Goal: Browse casually

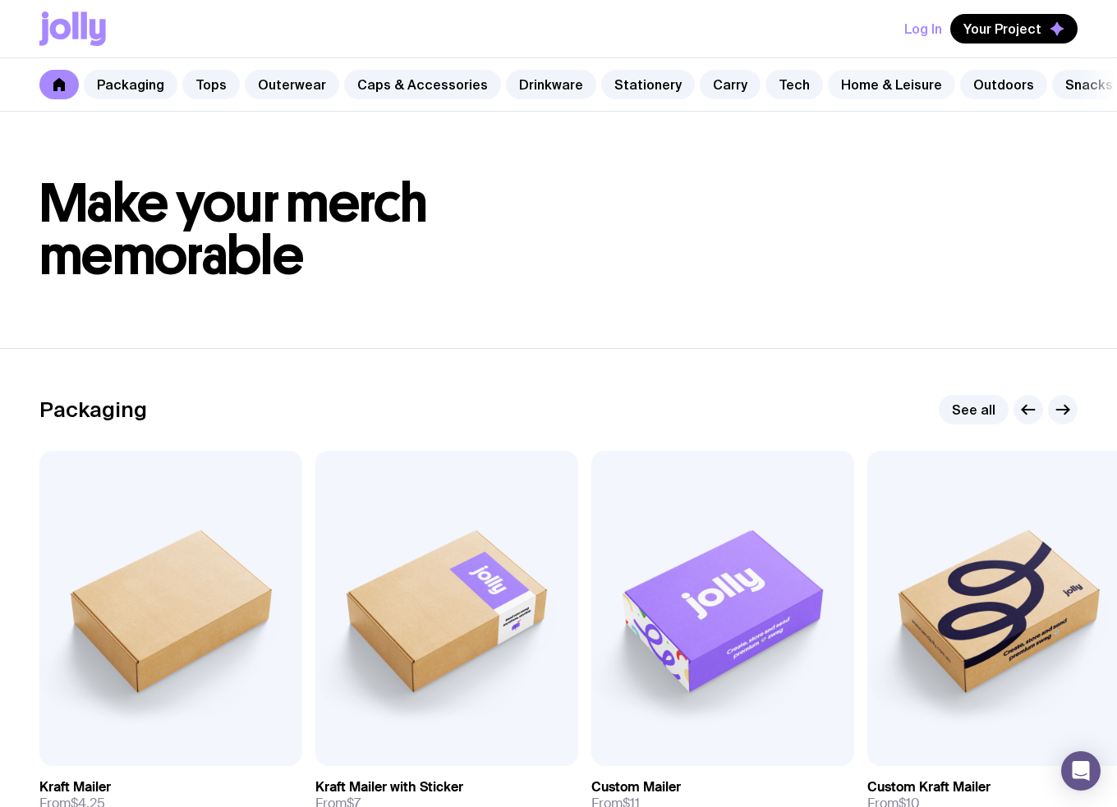
click at [842, 84] on link "Home & Leisure" at bounding box center [891, 85] width 127 height 30
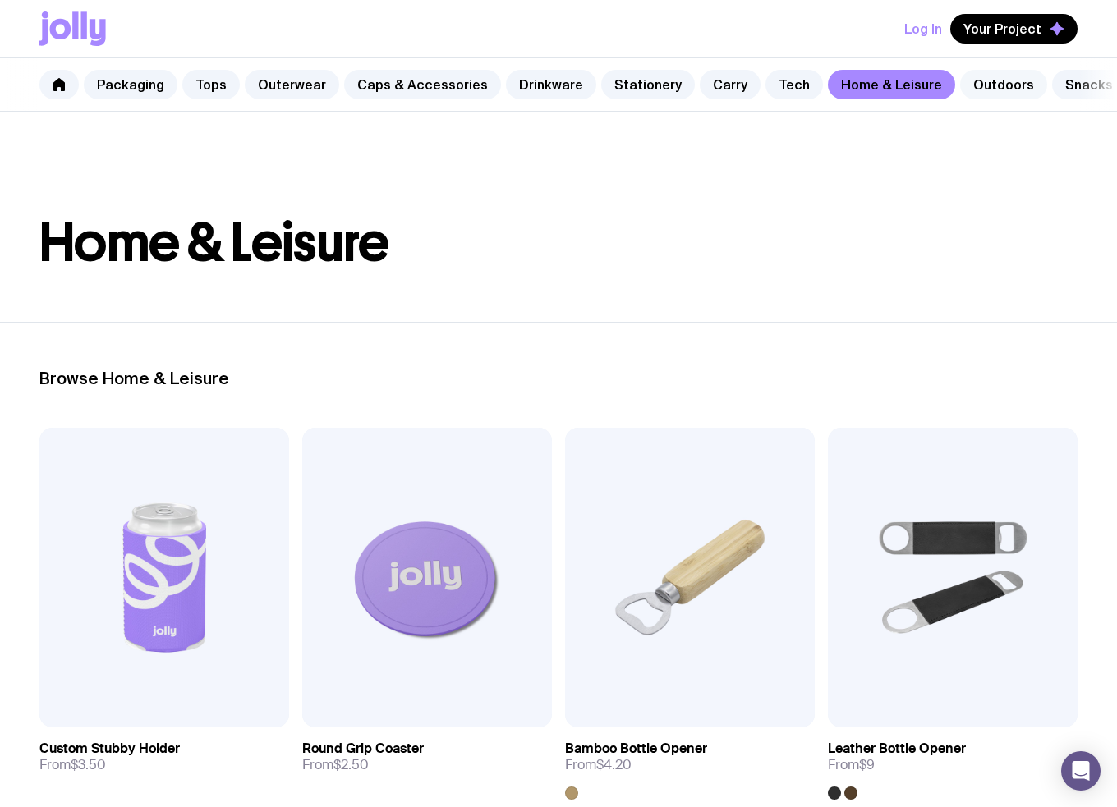
click at [975, 80] on link "Outdoors" at bounding box center [1003, 85] width 87 height 30
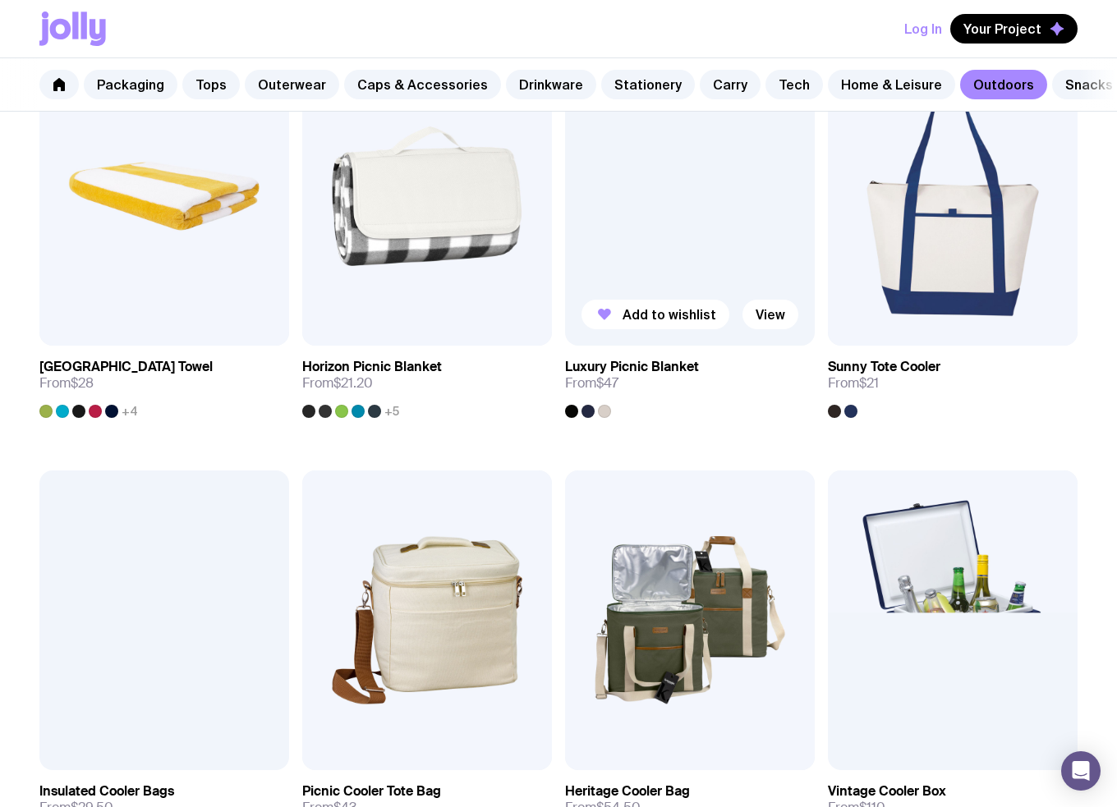
scroll to position [1068, 0]
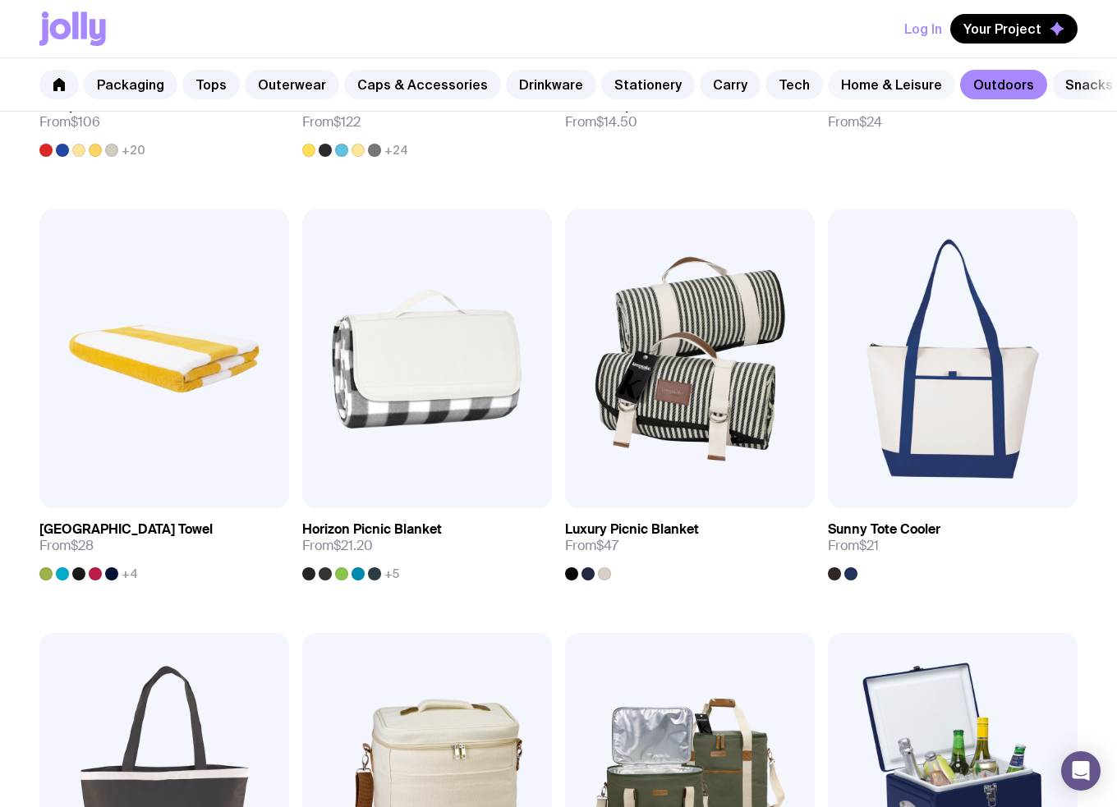
click at [869, 87] on link "Home & Leisure" at bounding box center [891, 85] width 127 height 30
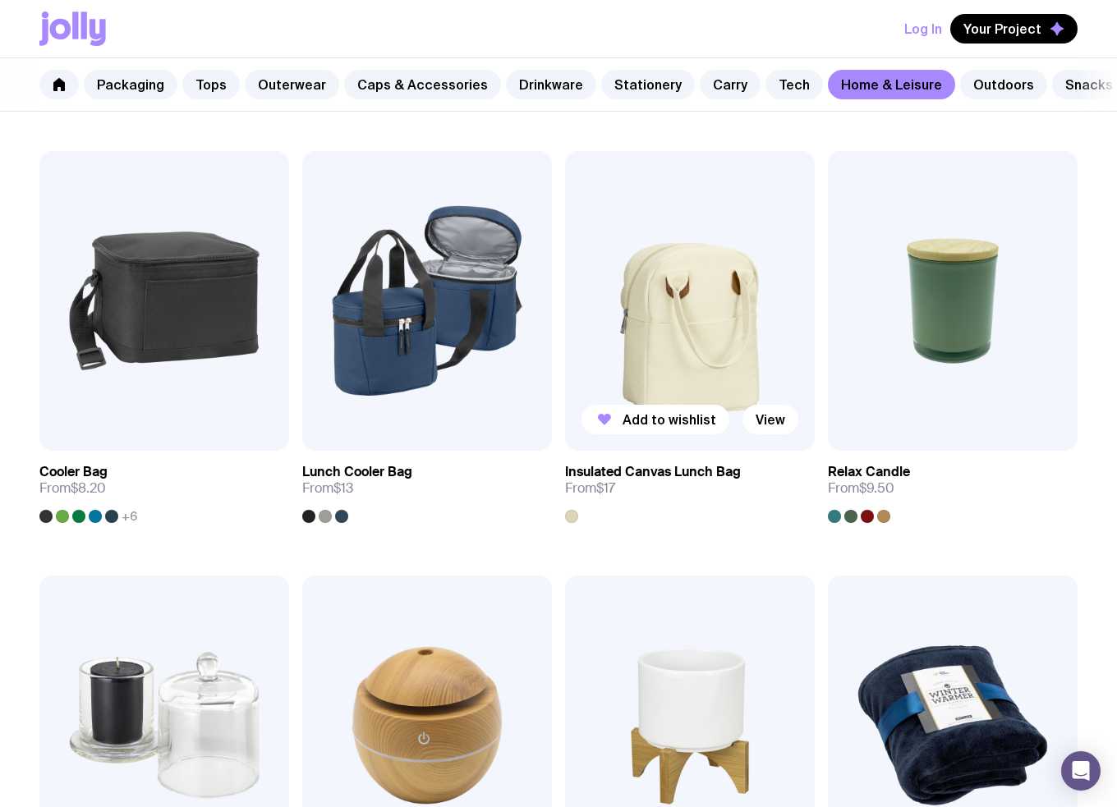
scroll to position [1971, 0]
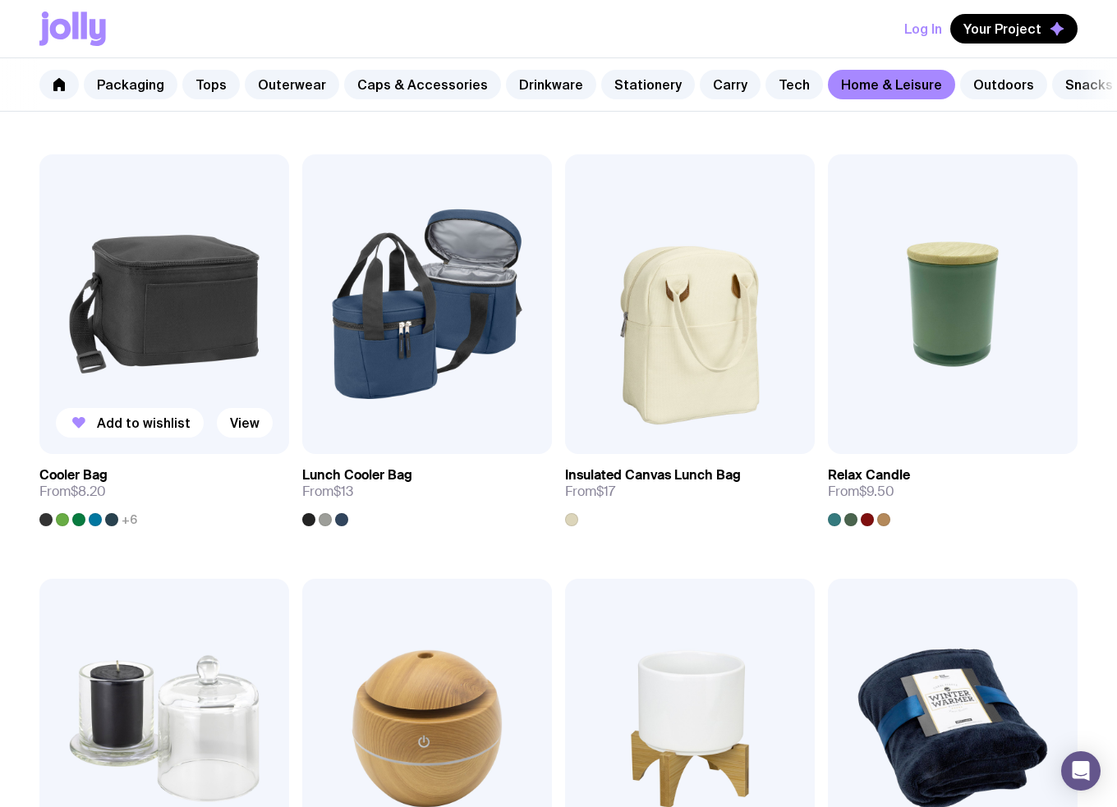
click at [155, 338] on img at bounding box center [164, 304] width 250 height 300
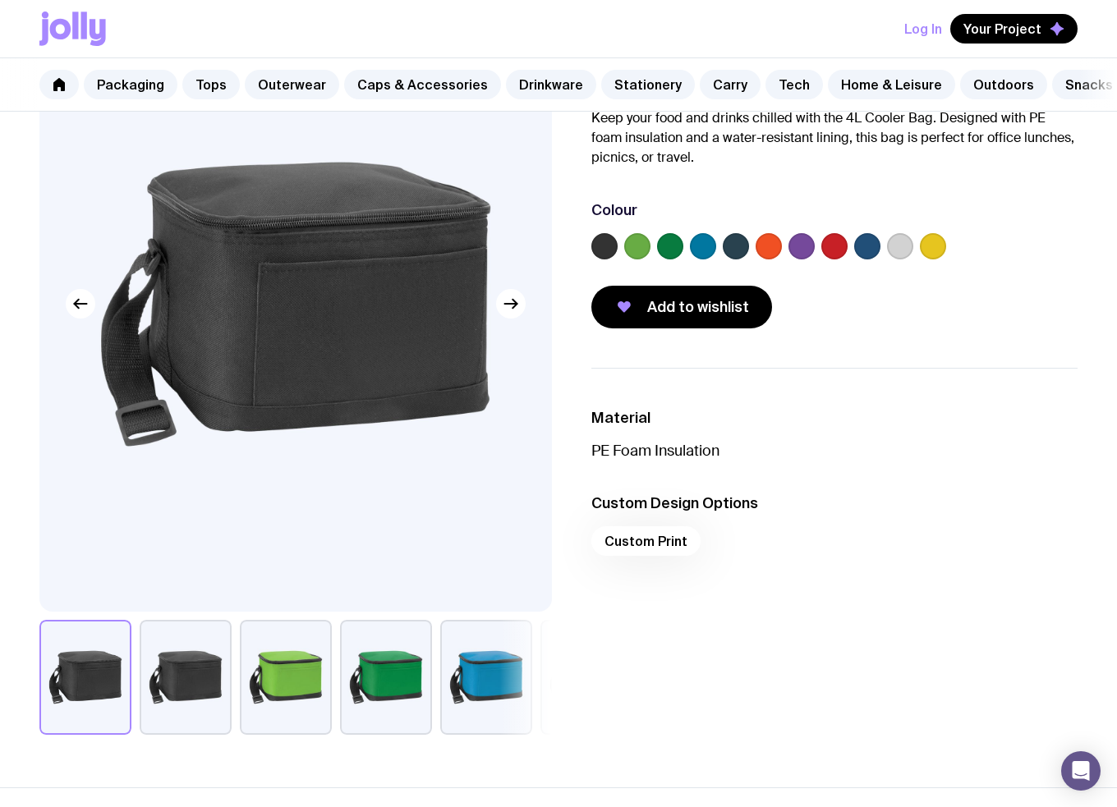
scroll to position [164, 0]
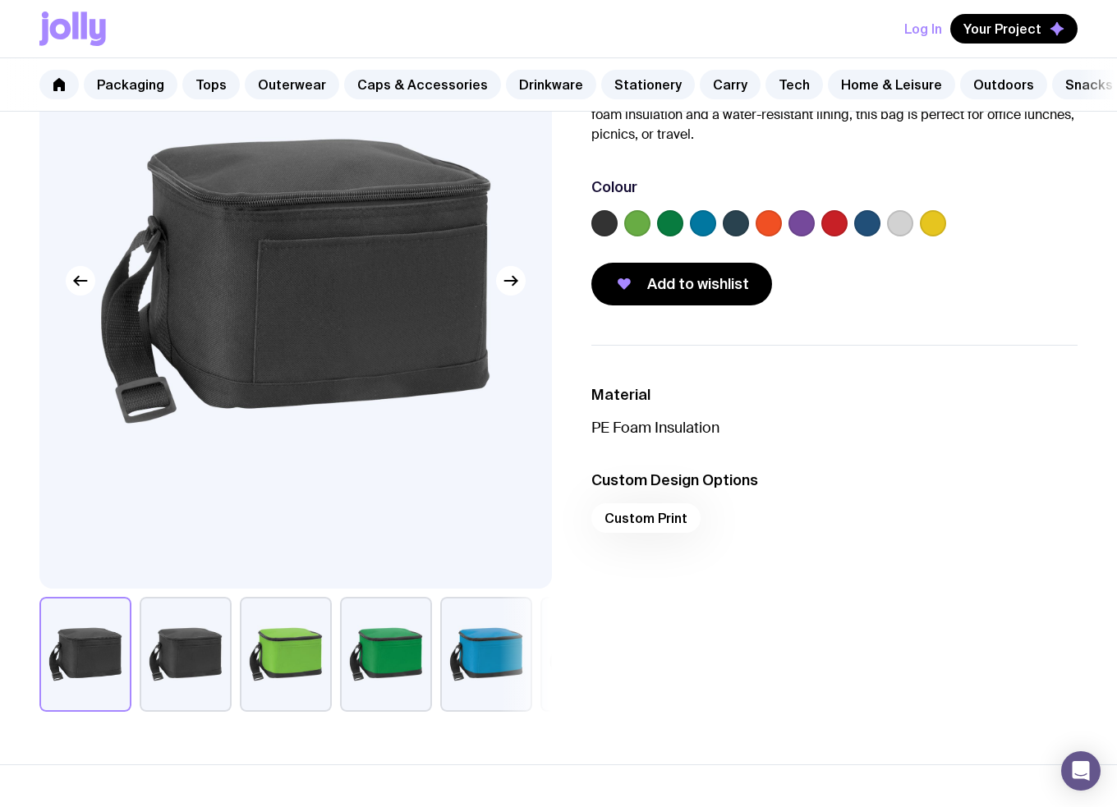
click at [544, 672] on button "button" at bounding box center [586, 654] width 92 height 115
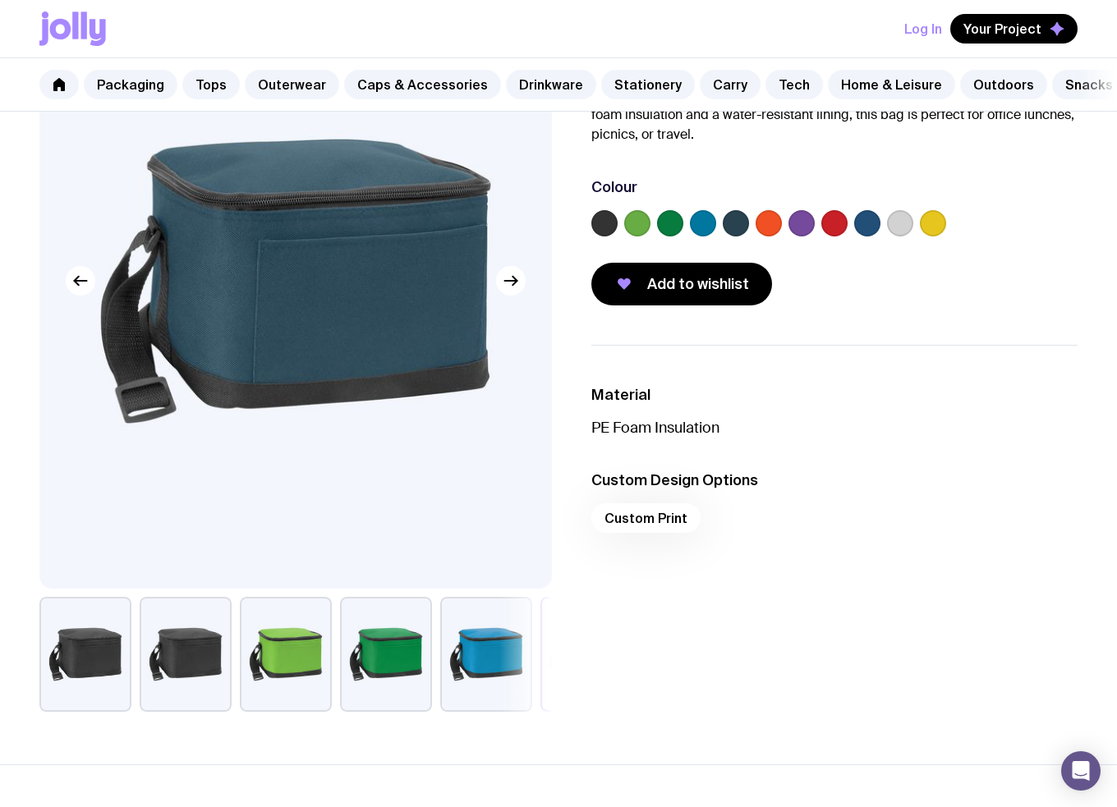
click at [905, 234] on label at bounding box center [900, 223] width 26 height 26
click at [0, 0] on input "radio" at bounding box center [0, 0] width 0 height 0
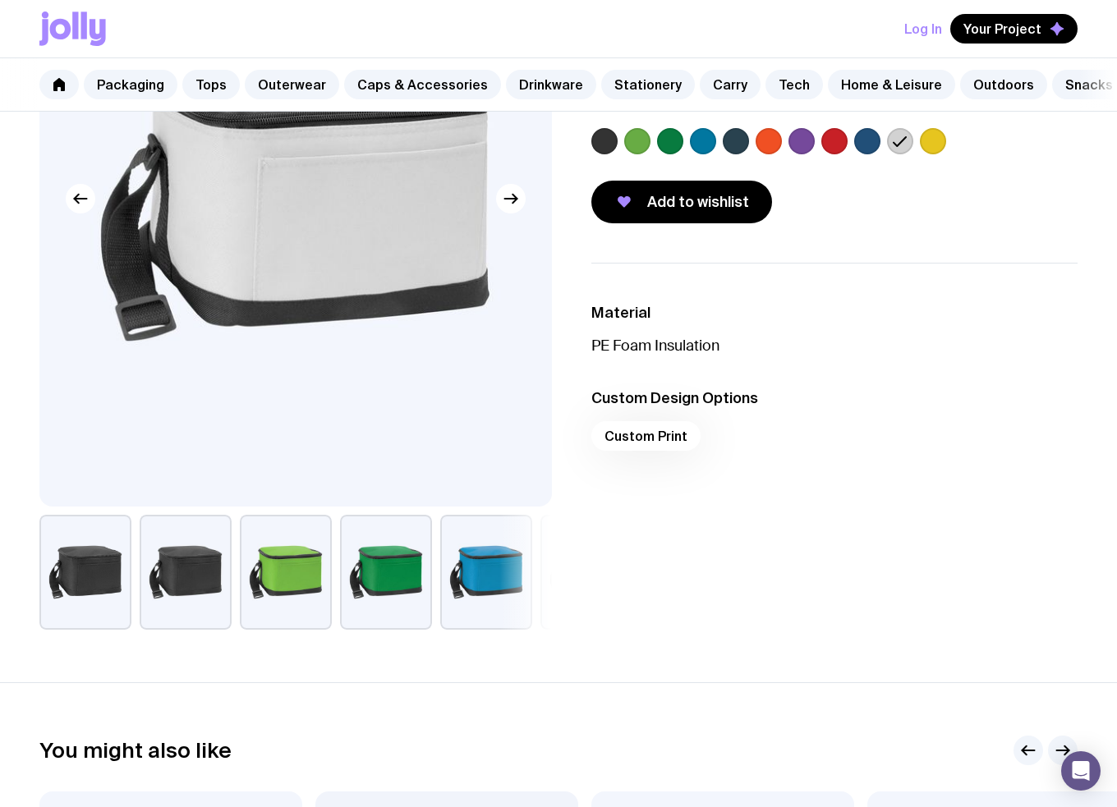
scroll to position [82, 0]
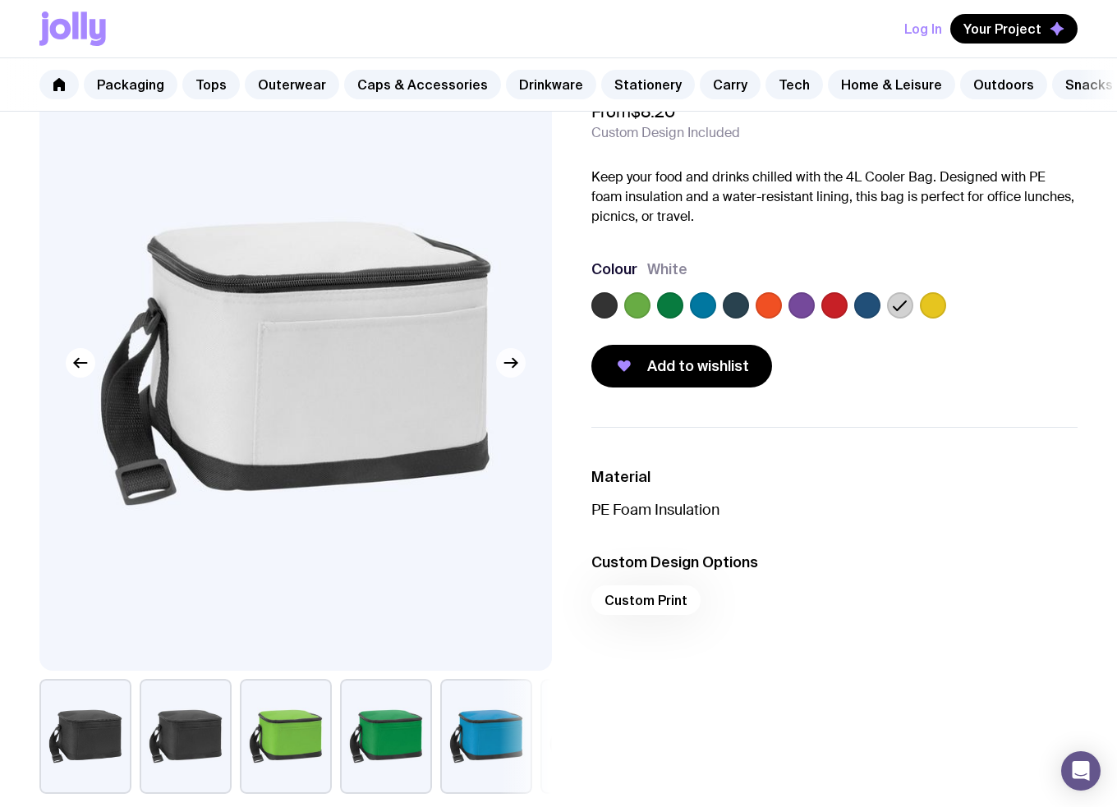
click at [514, 368] on icon "button" at bounding box center [514, 363] width 4 height 9
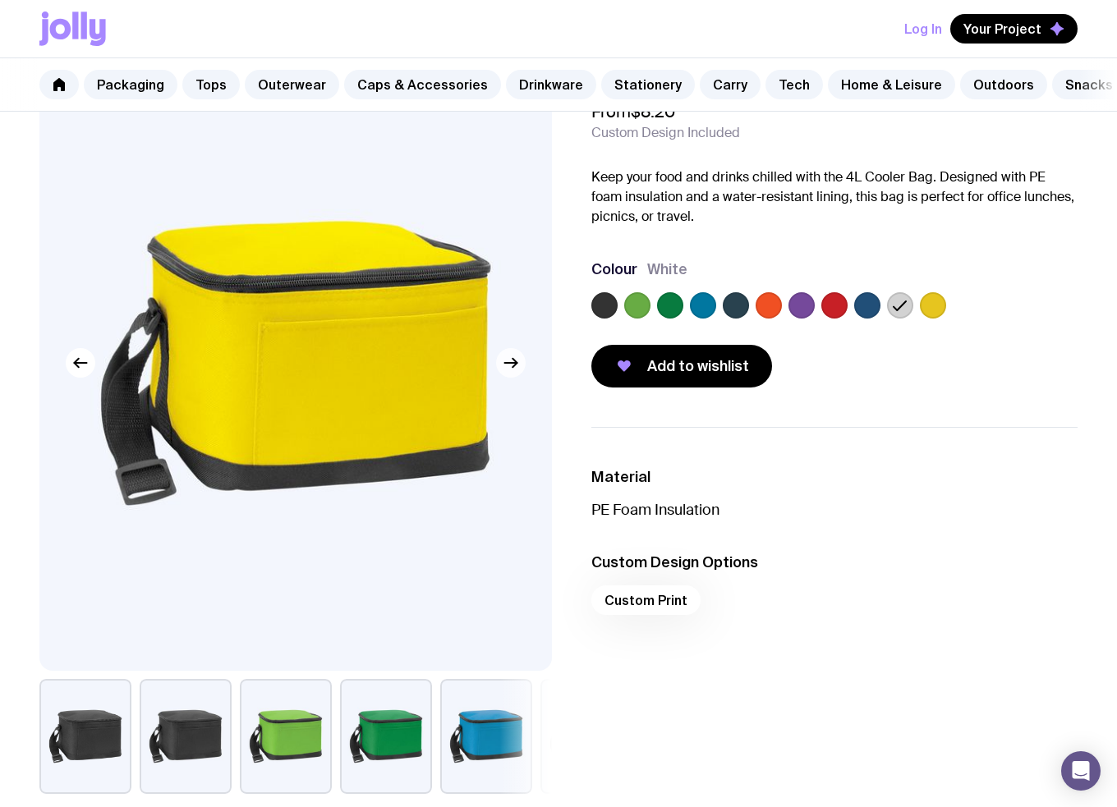
click at [514, 370] on icon "button" at bounding box center [511, 363] width 20 height 20
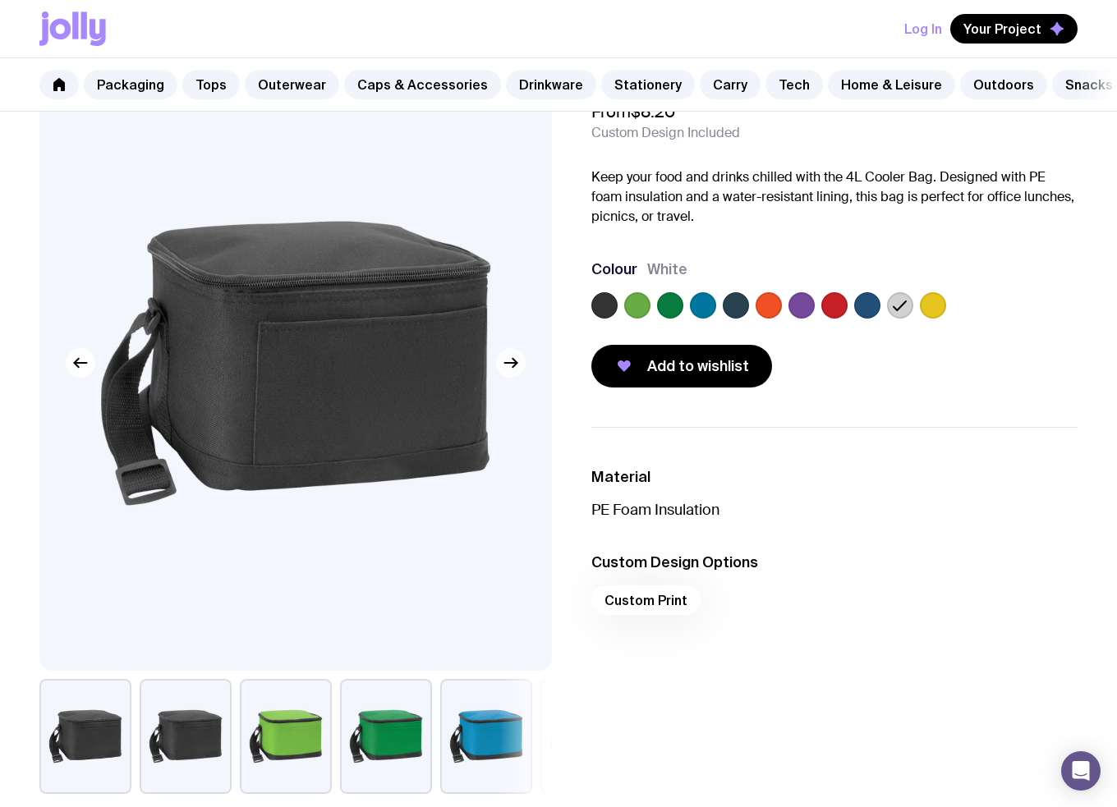
click at [514, 370] on icon "button" at bounding box center [511, 363] width 20 height 20
click at [513, 368] on icon "button" at bounding box center [514, 363] width 4 height 9
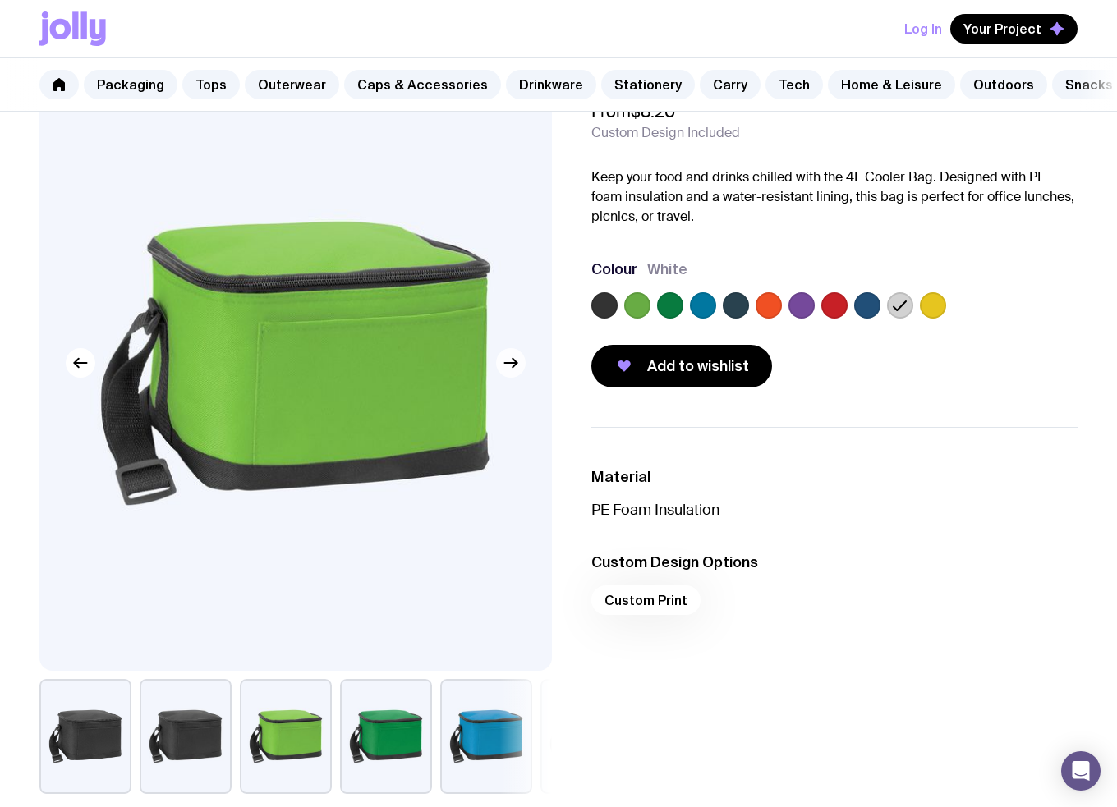
click at [513, 368] on icon "button" at bounding box center [514, 363] width 4 height 9
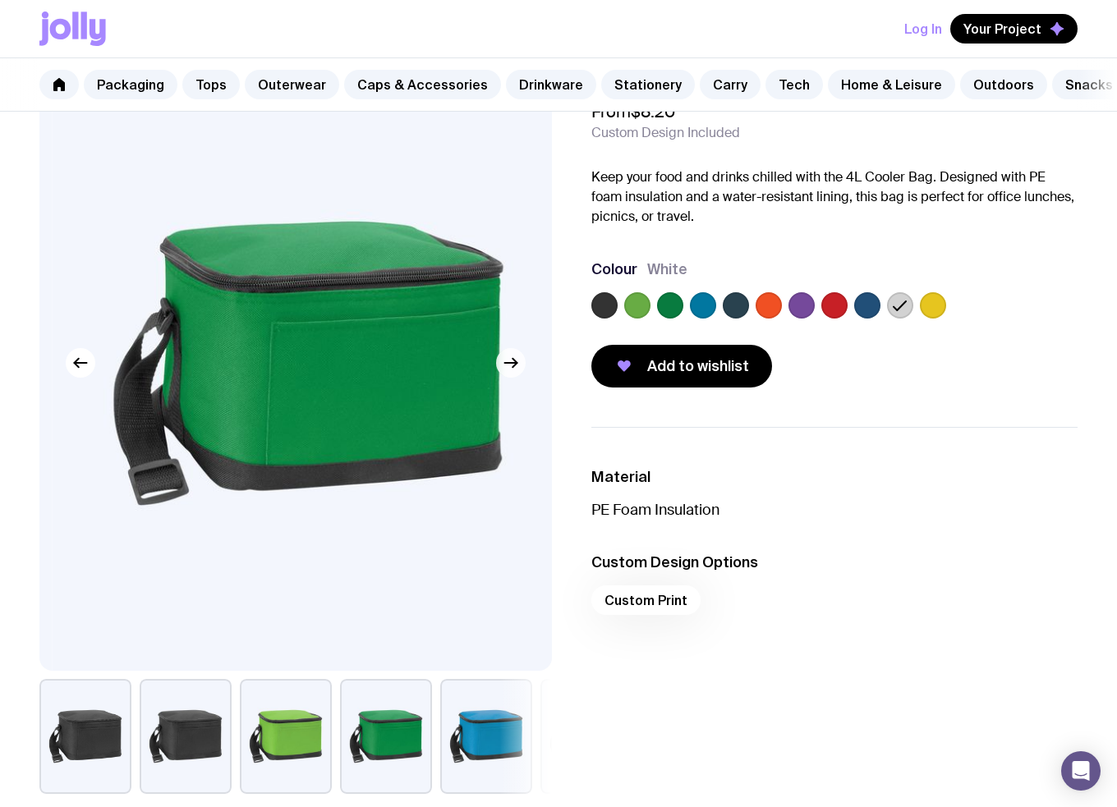
click at [513, 368] on icon "button" at bounding box center [514, 363] width 4 height 9
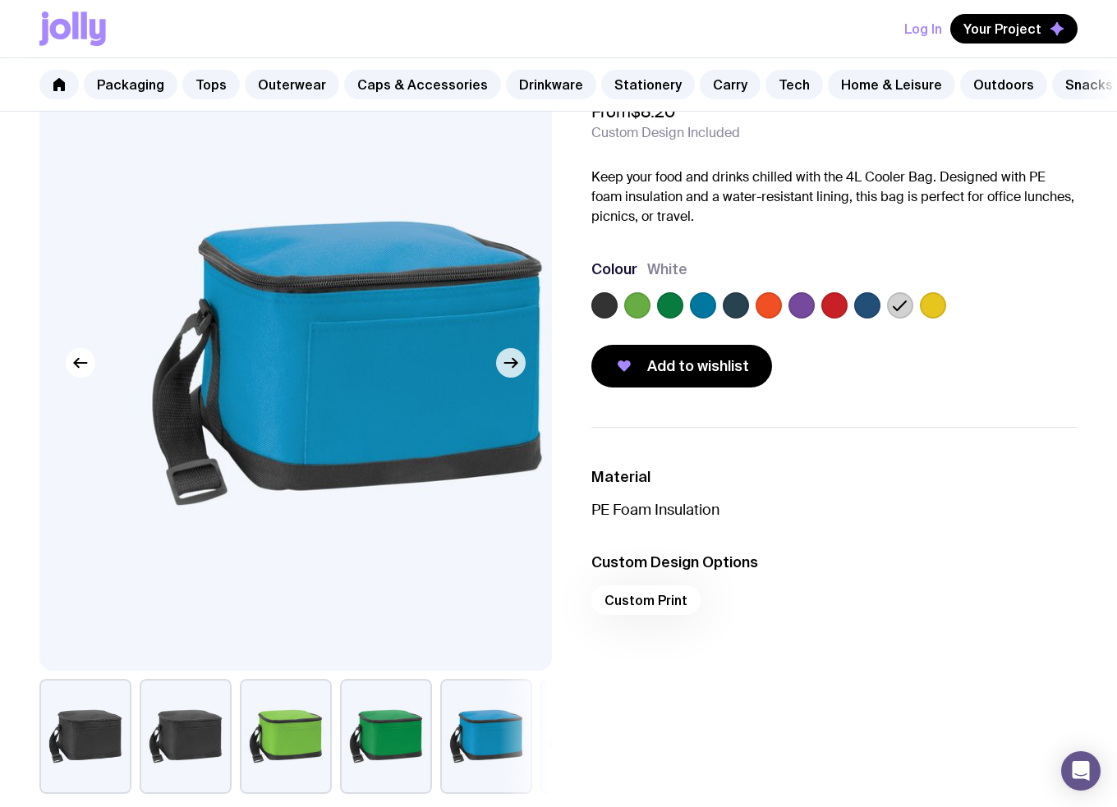
click at [513, 368] on icon "button" at bounding box center [514, 363] width 4 height 9
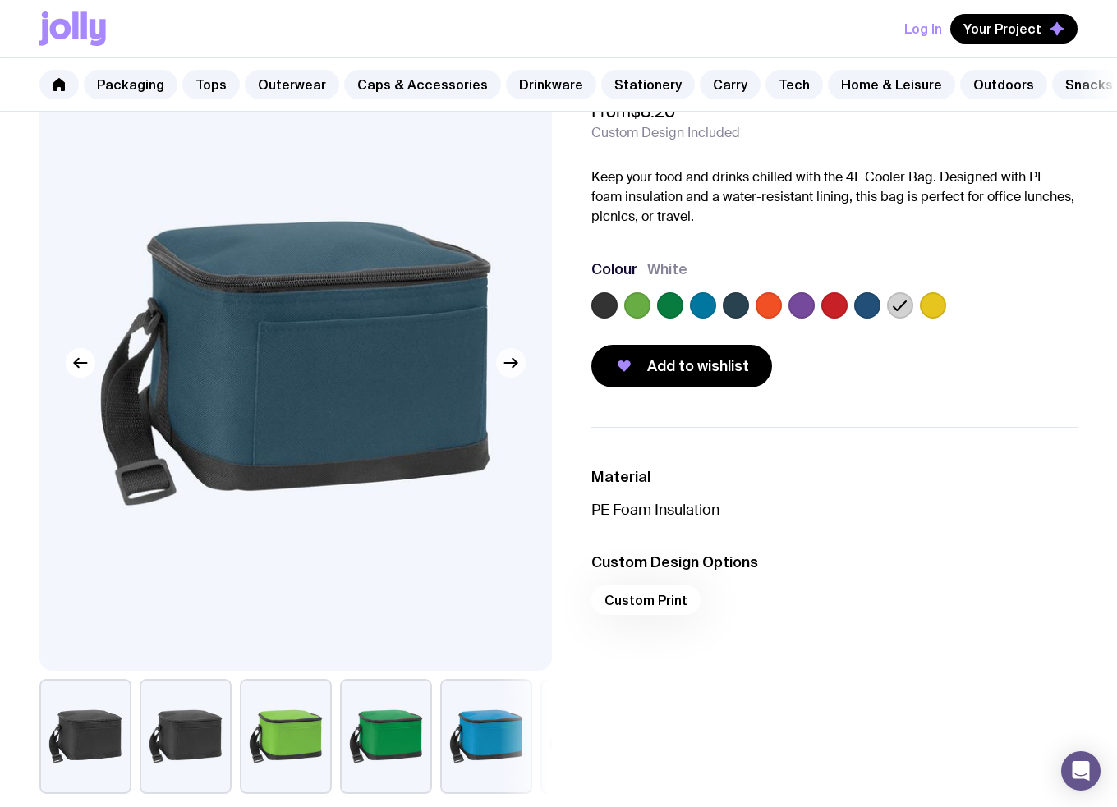
click at [513, 368] on icon "button" at bounding box center [514, 363] width 4 height 9
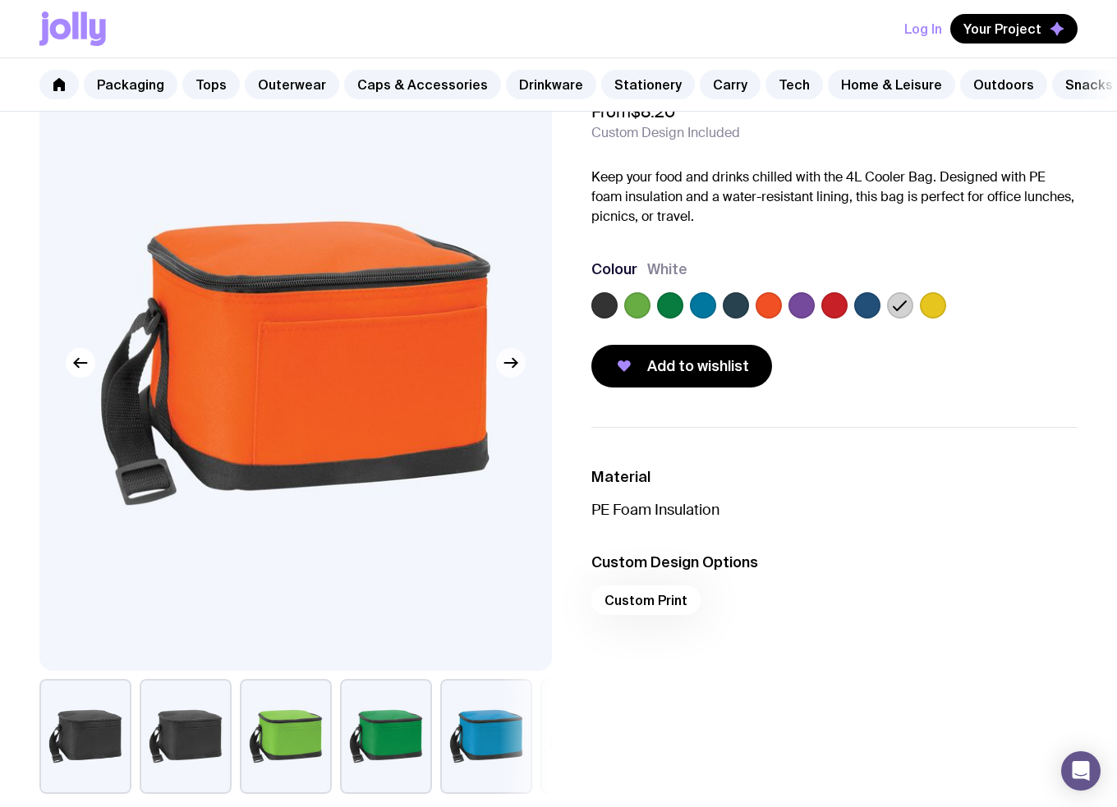
click at [513, 368] on icon "button" at bounding box center [514, 363] width 4 height 9
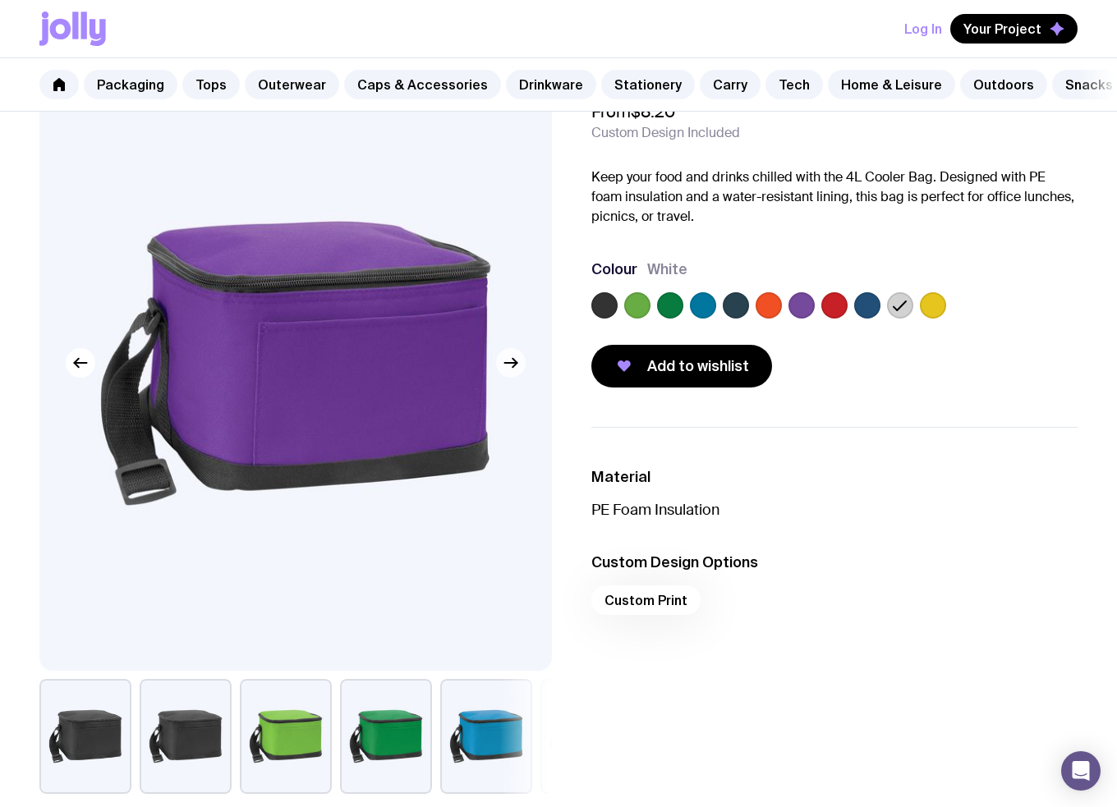
click at [513, 368] on icon "button" at bounding box center [514, 363] width 4 height 9
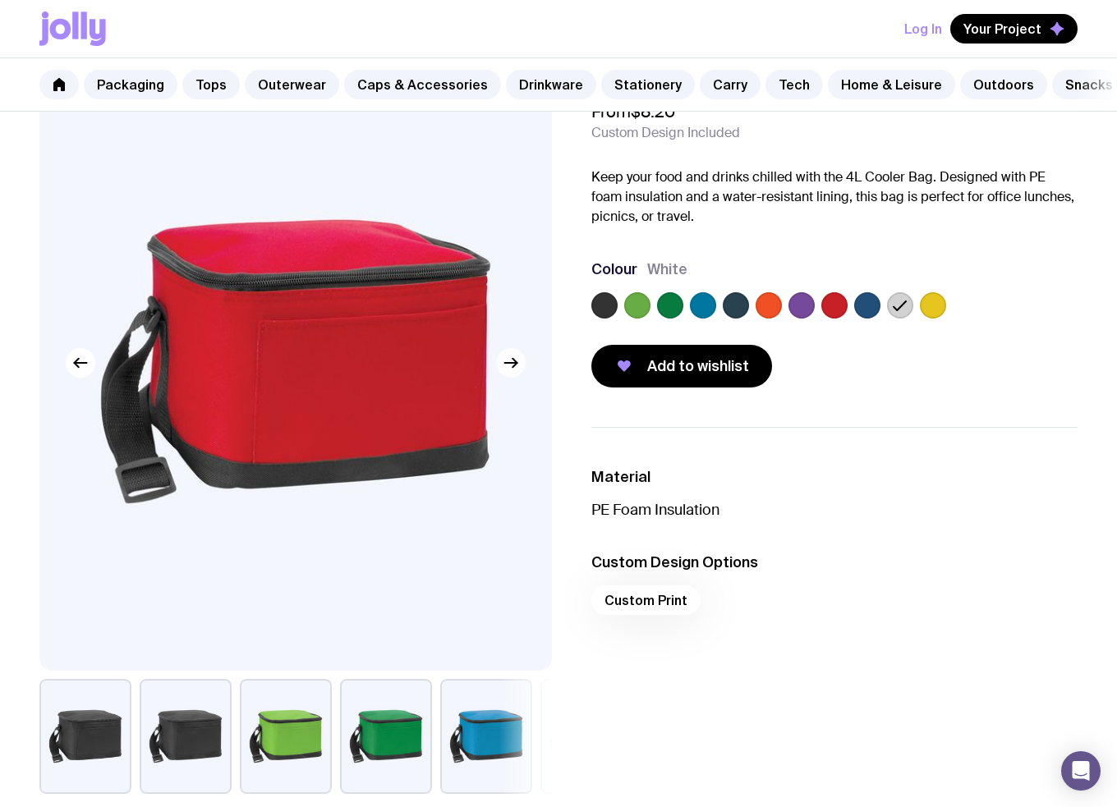
click at [513, 368] on icon "button" at bounding box center [514, 363] width 4 height 9
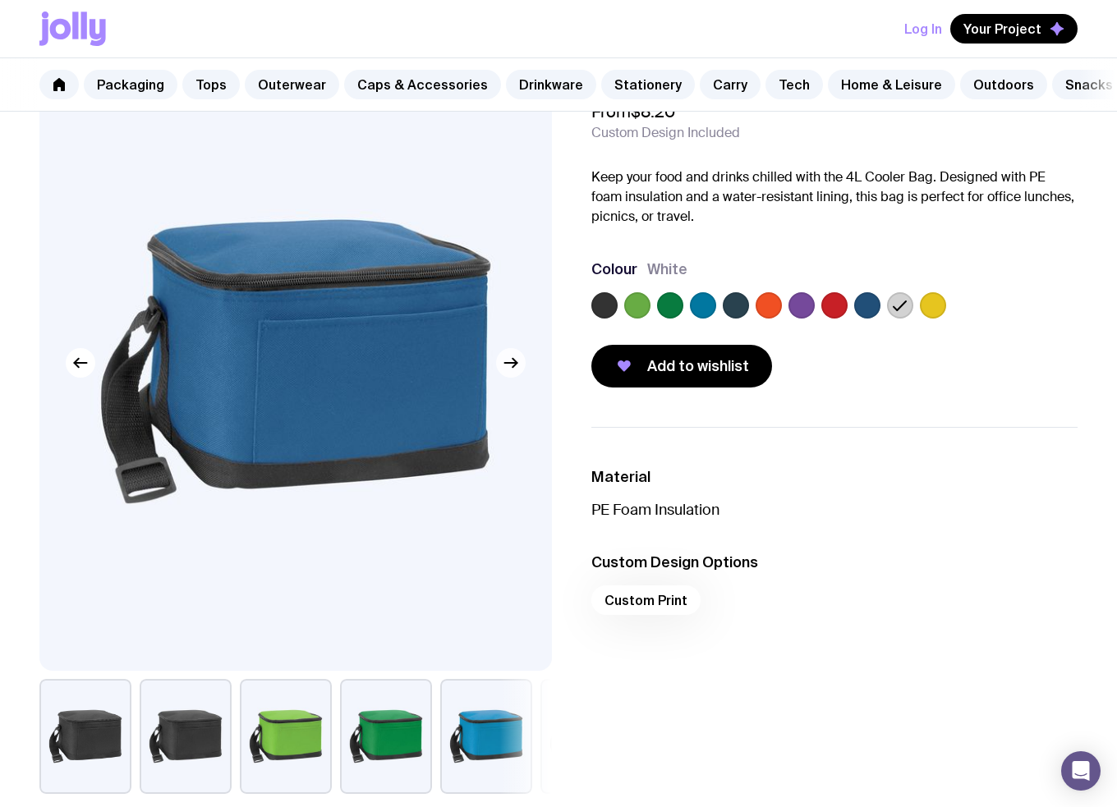
click at [513, 368] on icon "button" at bounding box center [514, 363] width 4 height 9
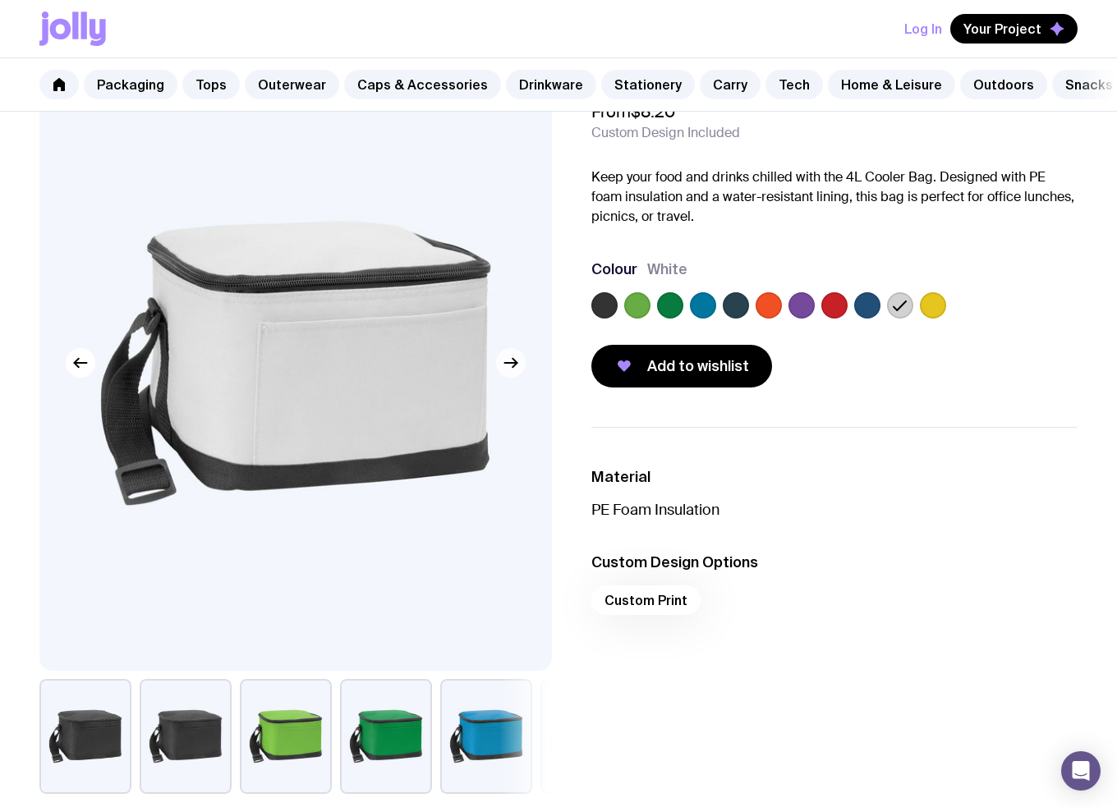
click at [513, 368] on icon "button" at bounding box center [514, 363] width 4 height 9
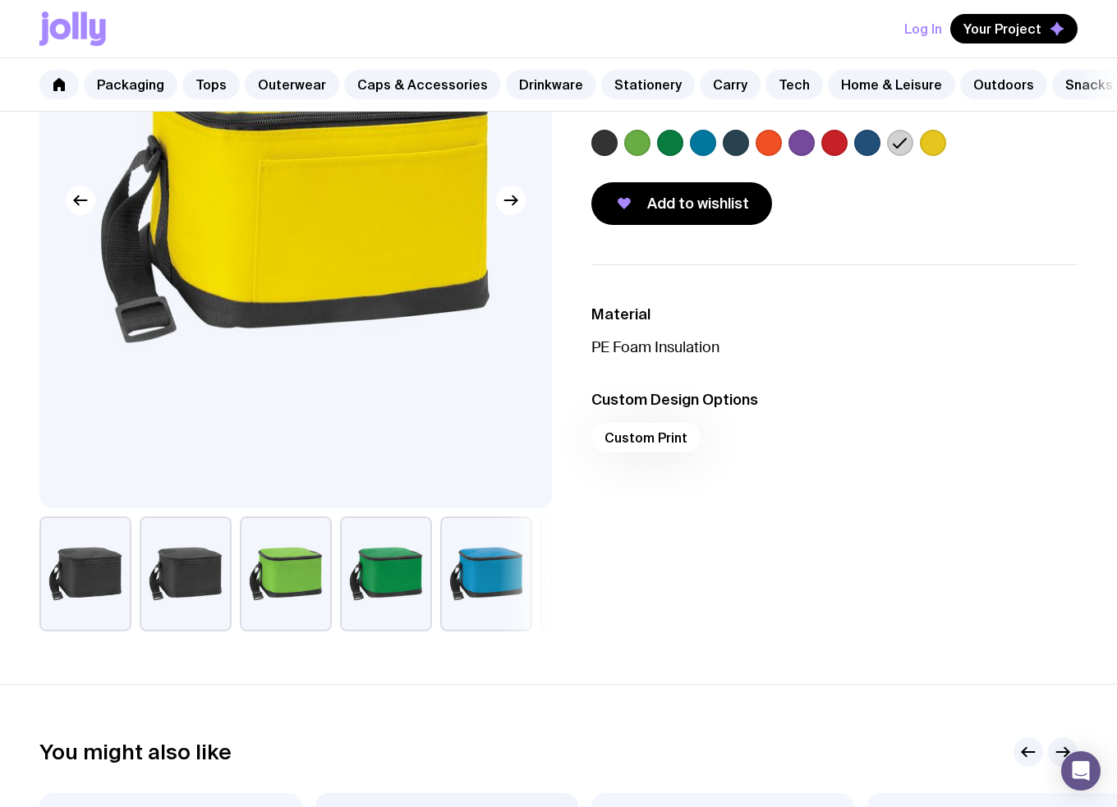
scroll to position [246, 0]
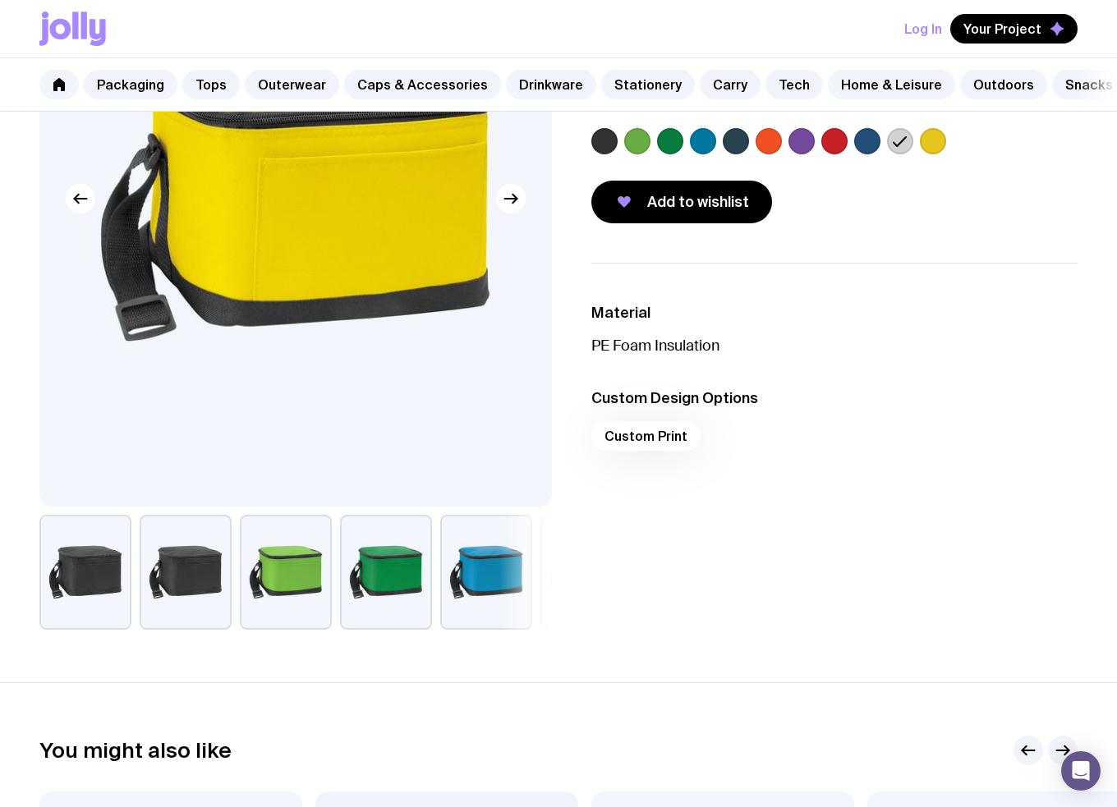
click at [654, 453] on div "Custom Print" at bounding box center [834, 440] width 486 height 39
click at [646, 408] on h3 "Custom Design Options" at bounding box center [834, 398] width 486 height 20
click at [646, 354] on p "PE Foam Insulation" at bounding box center [834, 346] width 486 height 20
click at [622, 458] on div "Custom Print" at bounding box center [834, 440] width 486 height 39
click at [867, 378] on ul "Material PE Foam Insulation Custom Design Options Custom Print" at bounding box center [834, 381] width 486 height 237
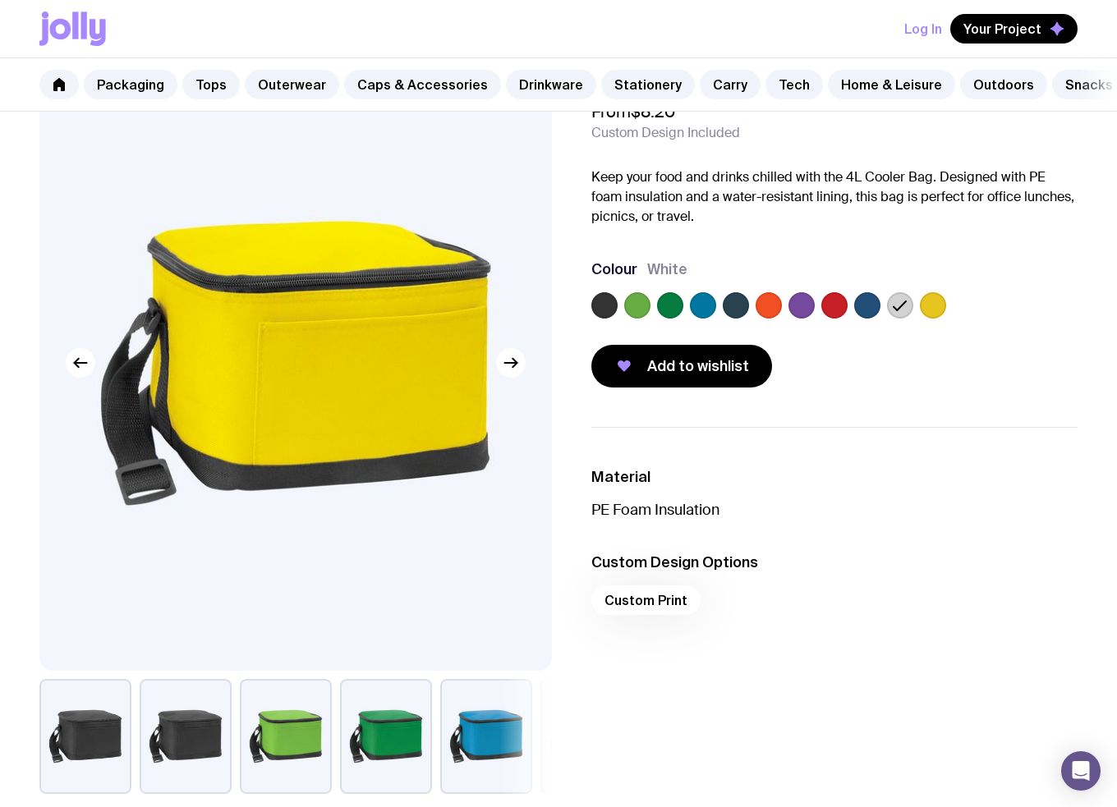
scroll to position [0, 0]
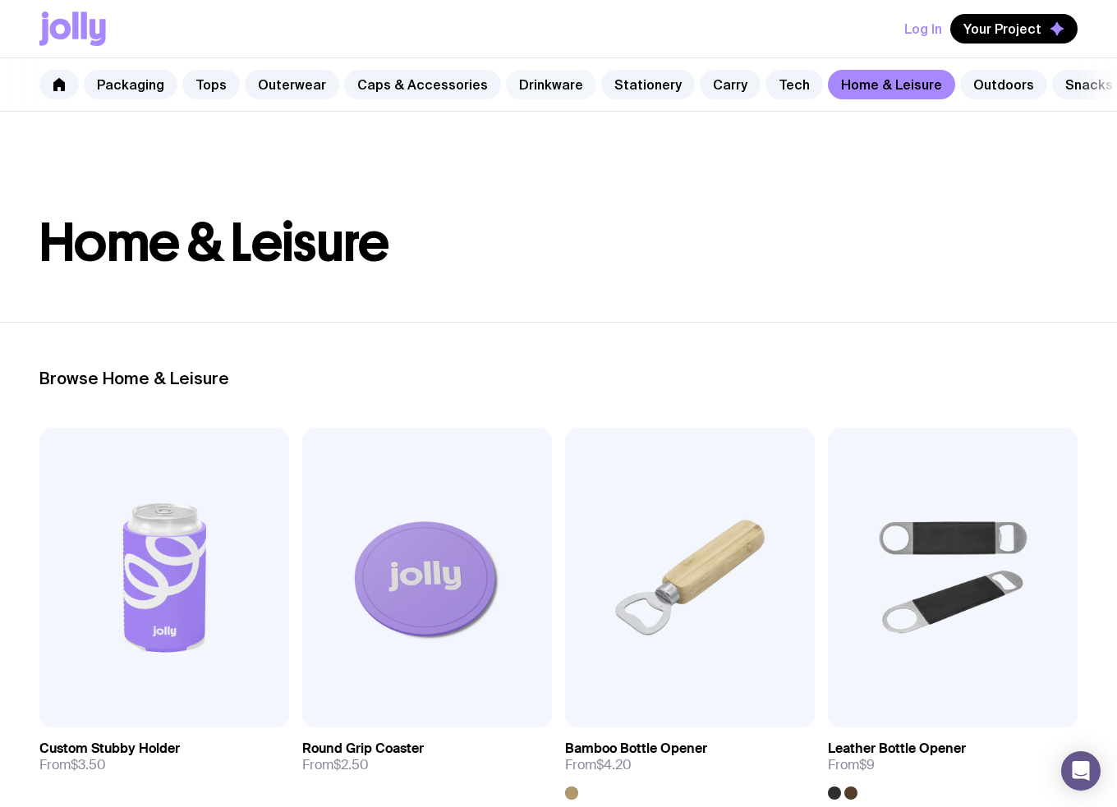
click at [529, 84] on link "Drinkware" at bounding box center [551, 85] width 90 height 30
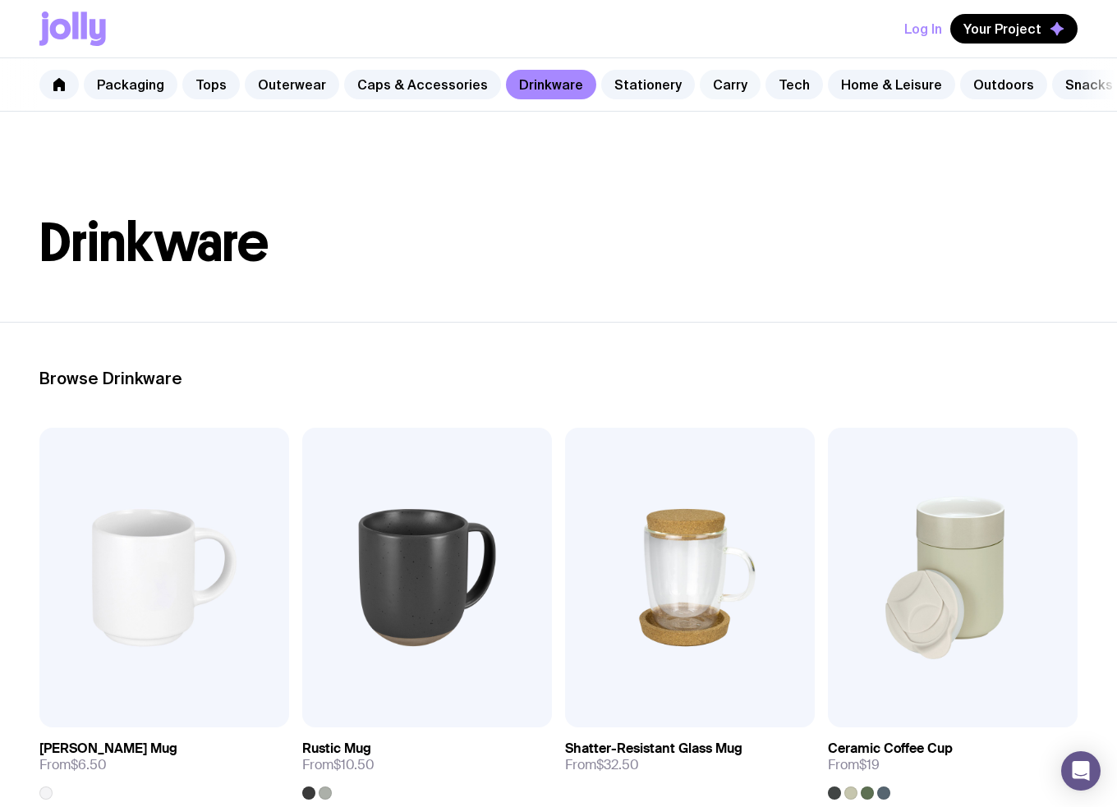
click at [700, 88] on link "Carry" at bounding box center [730, 85] width 61 height 30
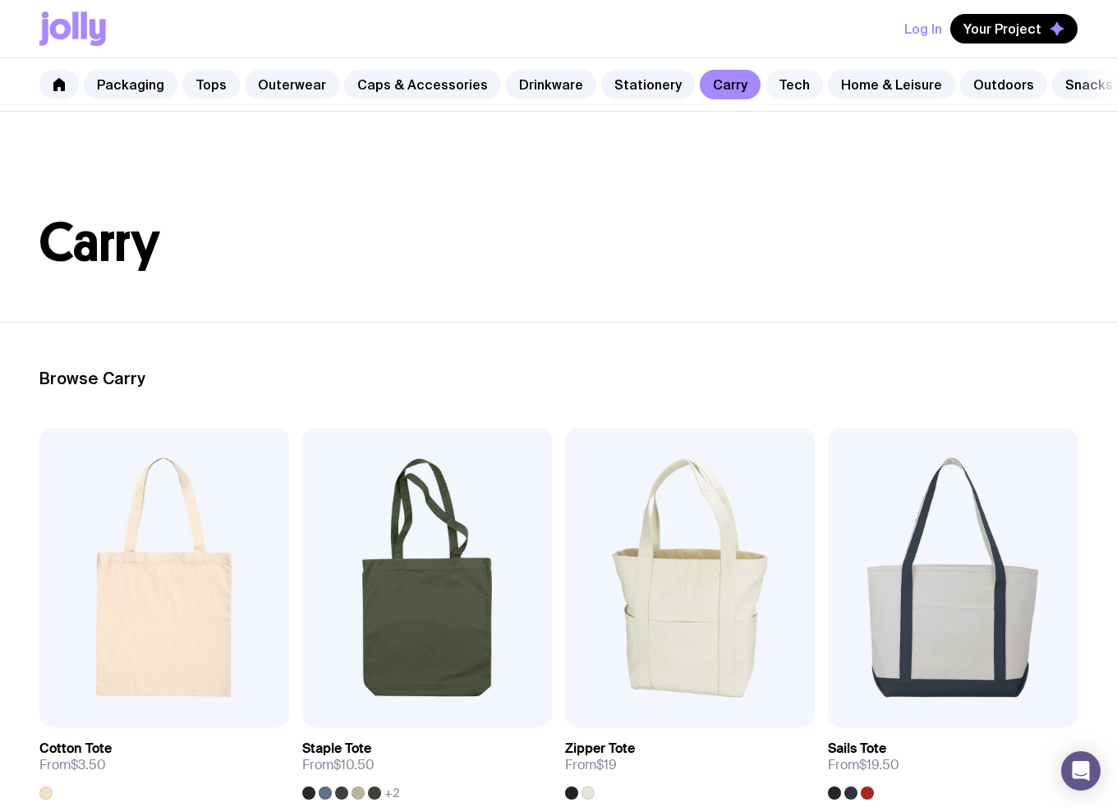
click at [765, 88] on link "Tech" at bounding box center [793, 85] width 57 height 30
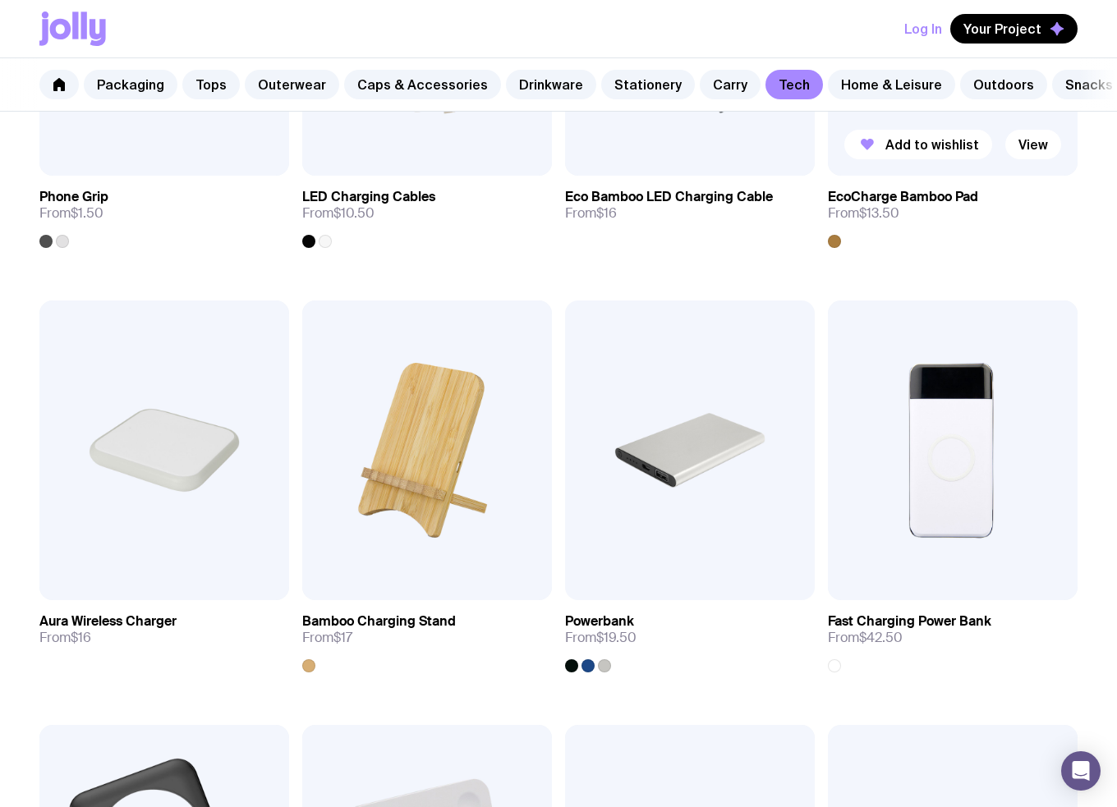
scroll to position [448, 0]
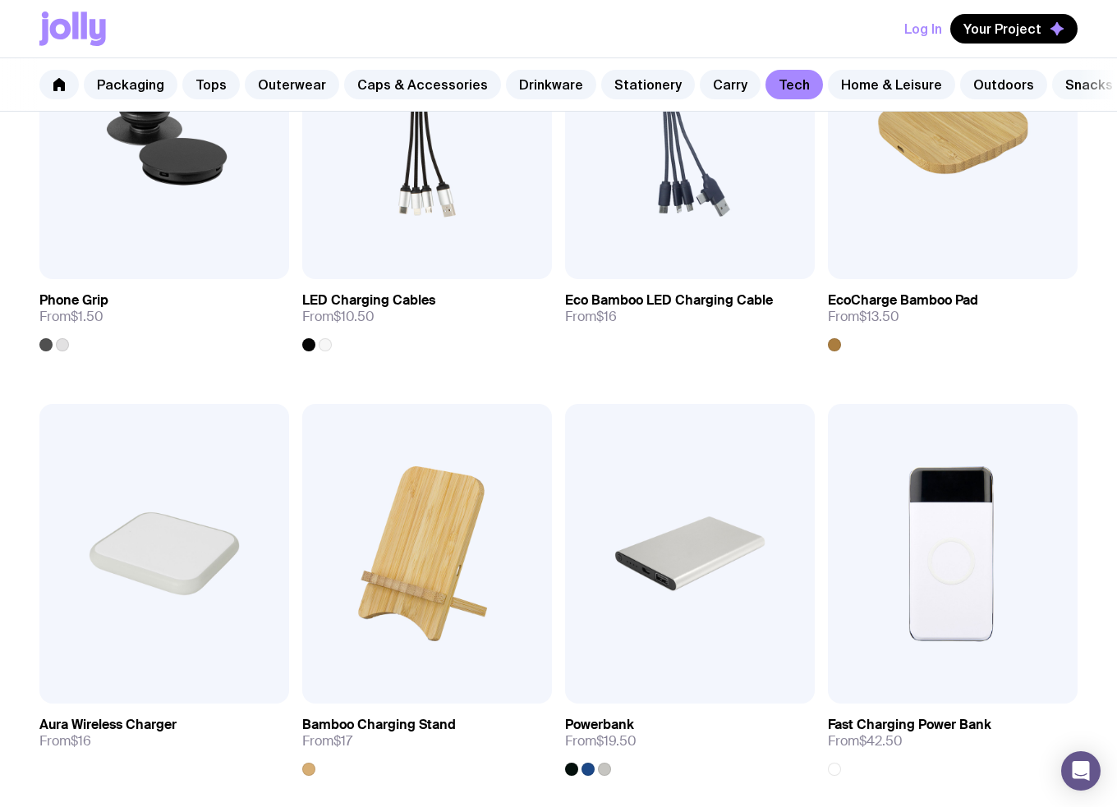
click at [1062, 85] on link "Snacks" at bounding box center [1089, 85] width 74 height 30
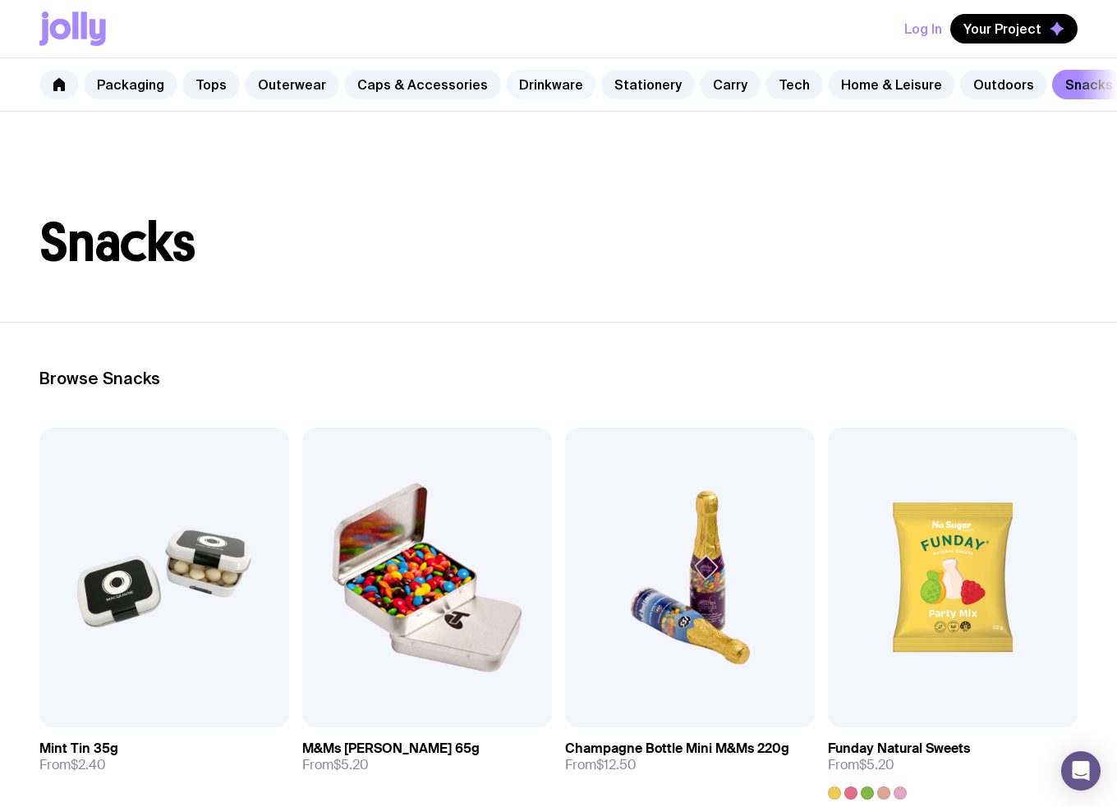
click at [542, 81] on link "Drinkware" at bounding box center [551, 85] width 90 height 30
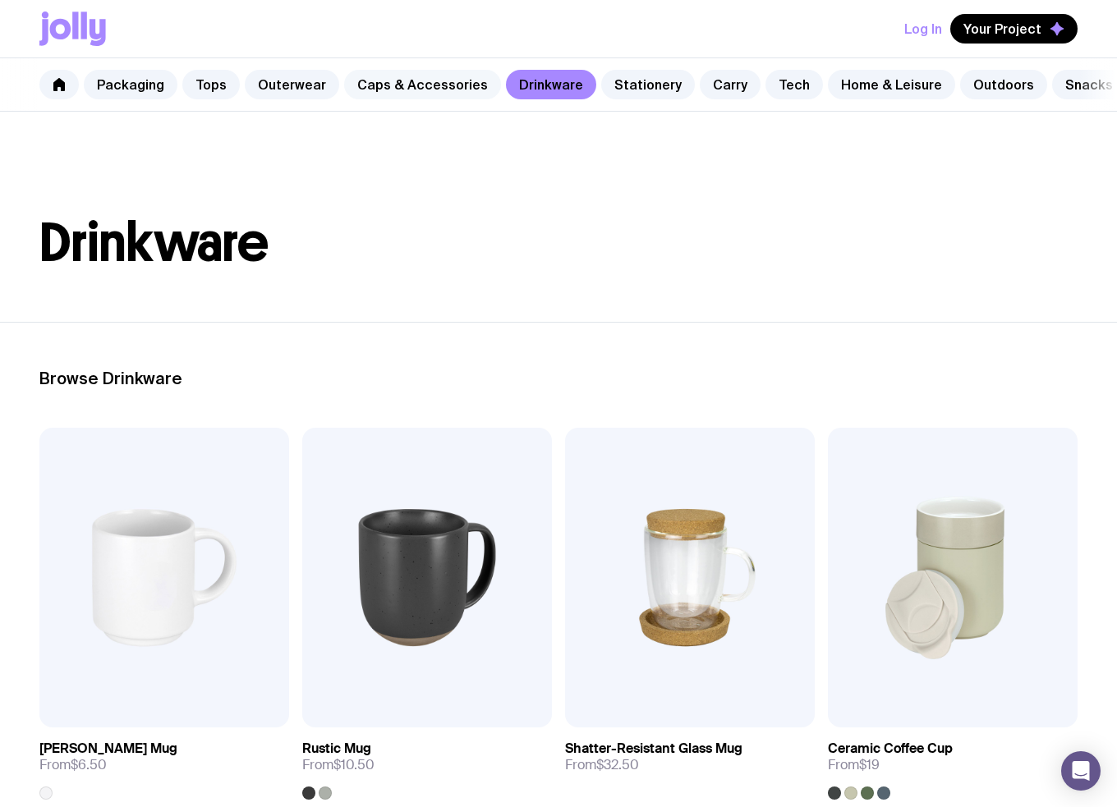
click at [410, 86] on link "Caps & Accessories" at bounding box center [422, 85] width 157 height 30
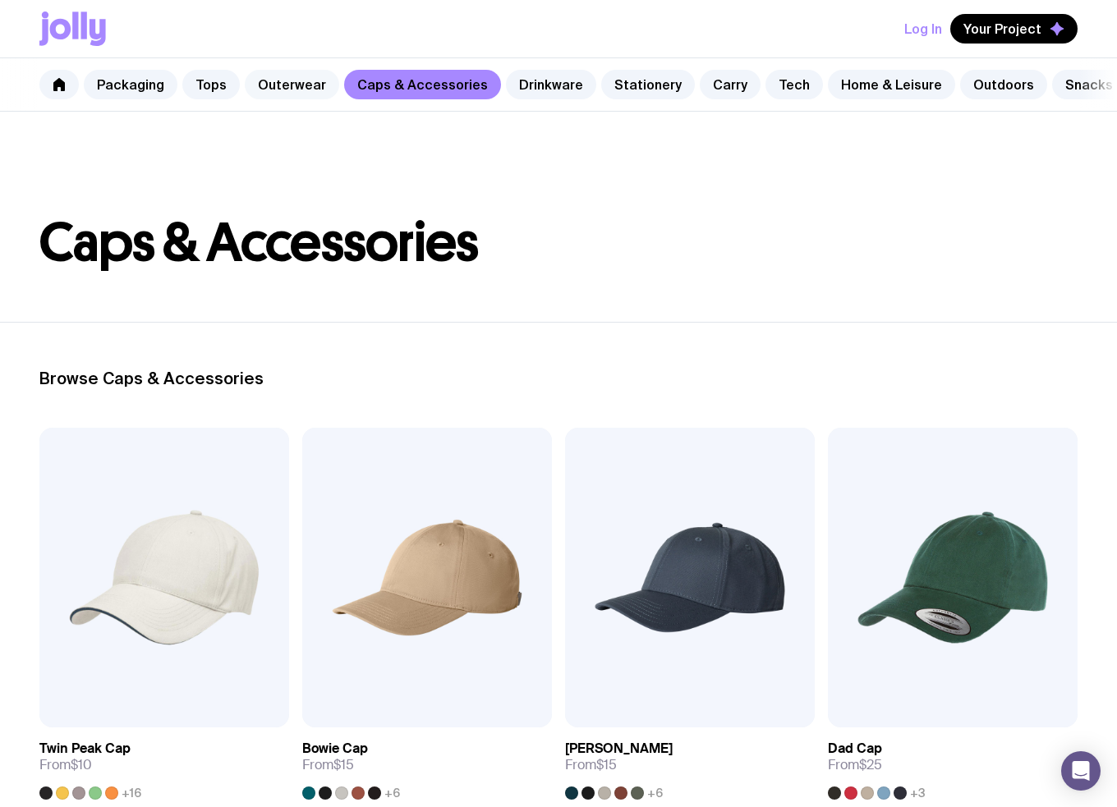
click at [278, 89] on link "Outerwear" at bounding box center [292, 85] width 94 height 30
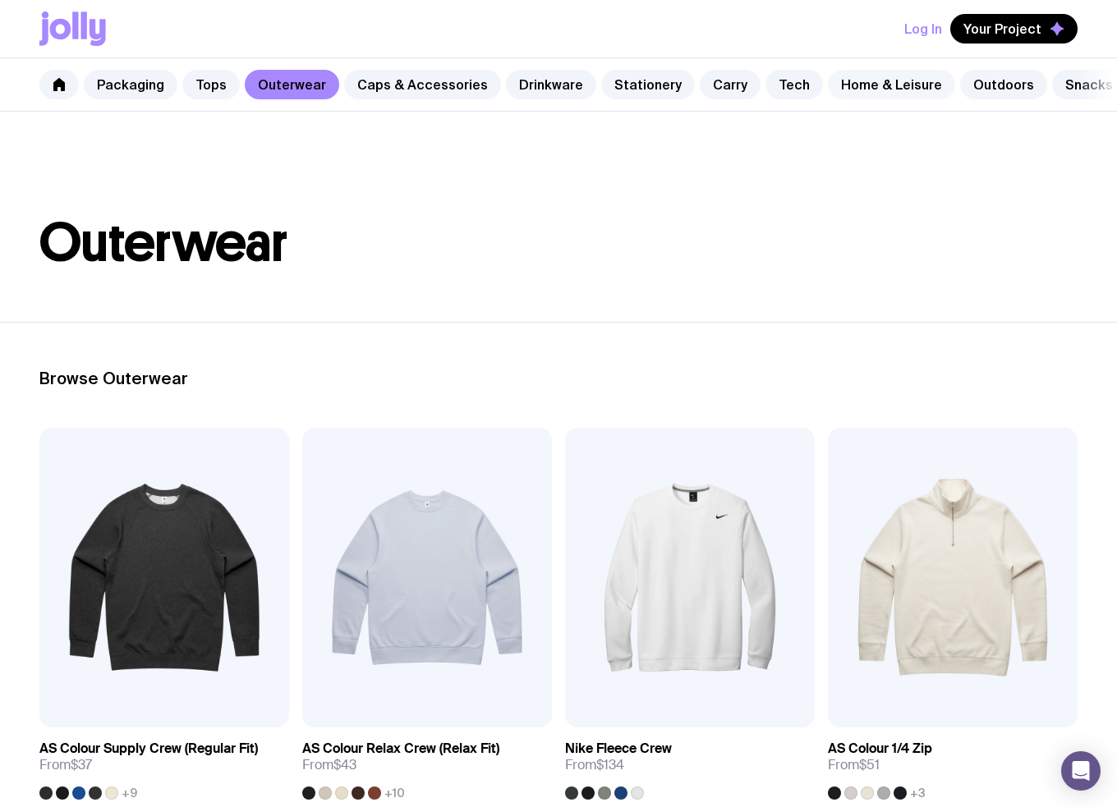
click at [873, 86] on link "Home & Leisure" at bounding box center [891, 85] width 127 height 30
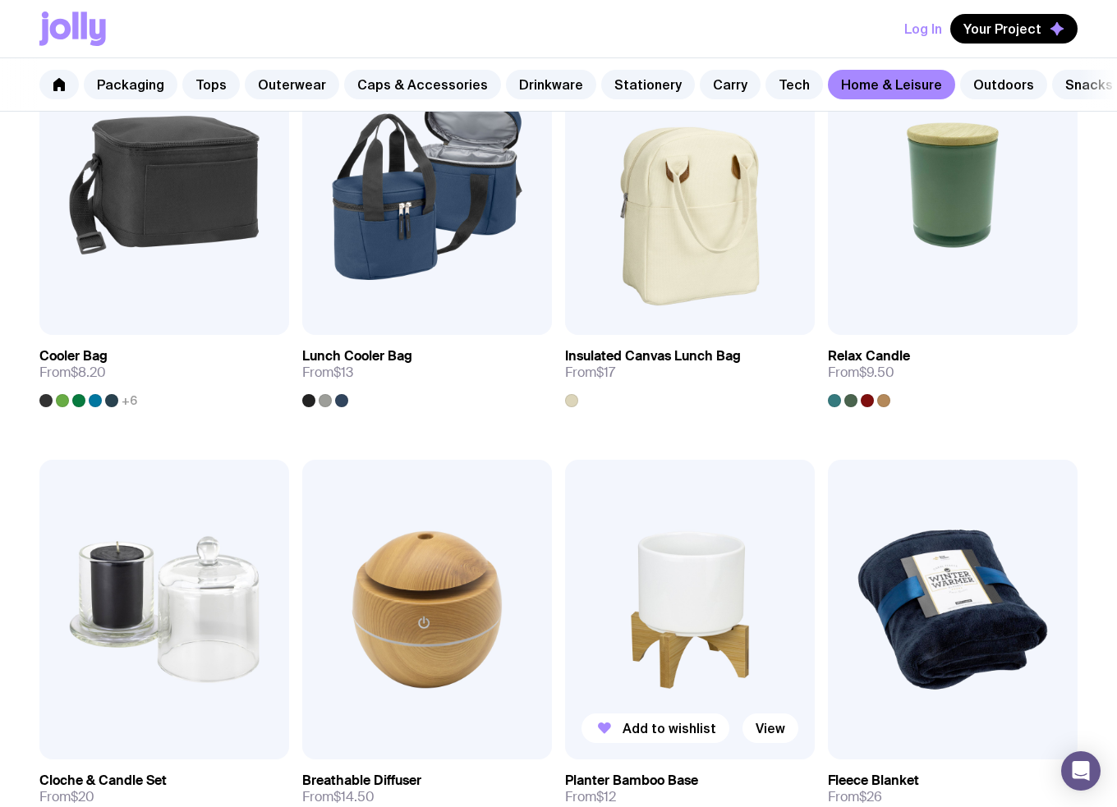
scroll to position [1889, 0]
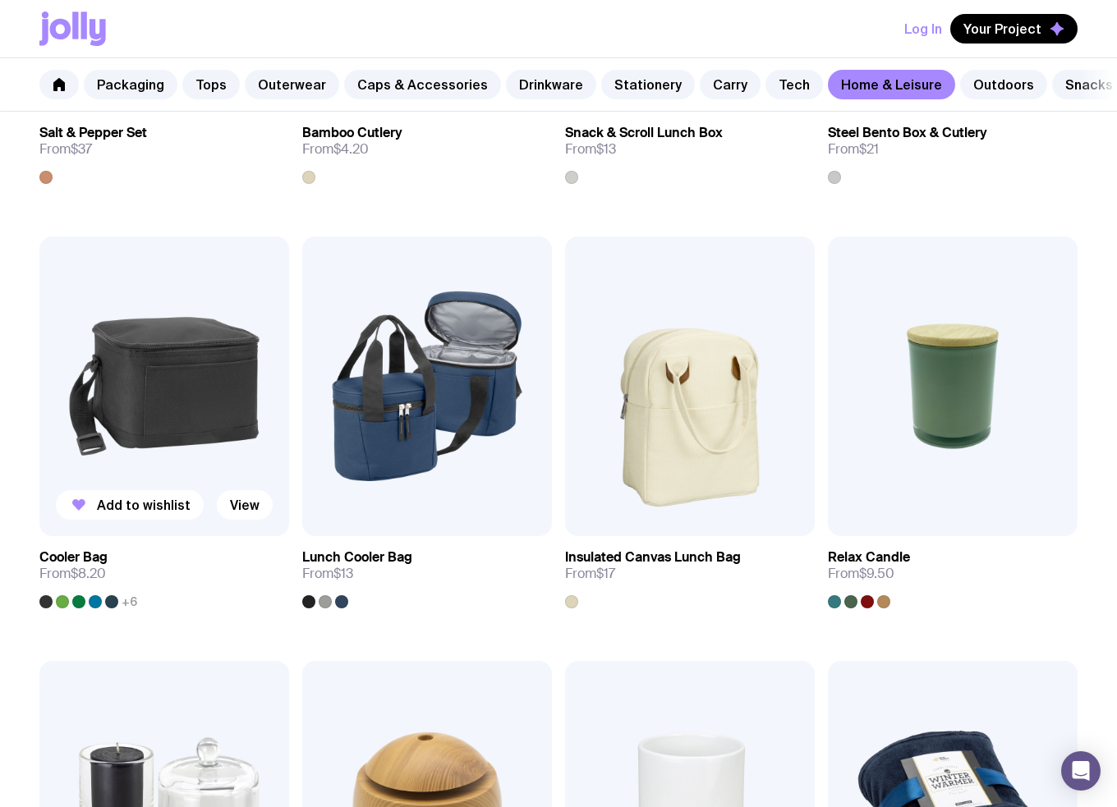
click at [186, 394] on img at bounding box center [164, 387] width 250 height 300
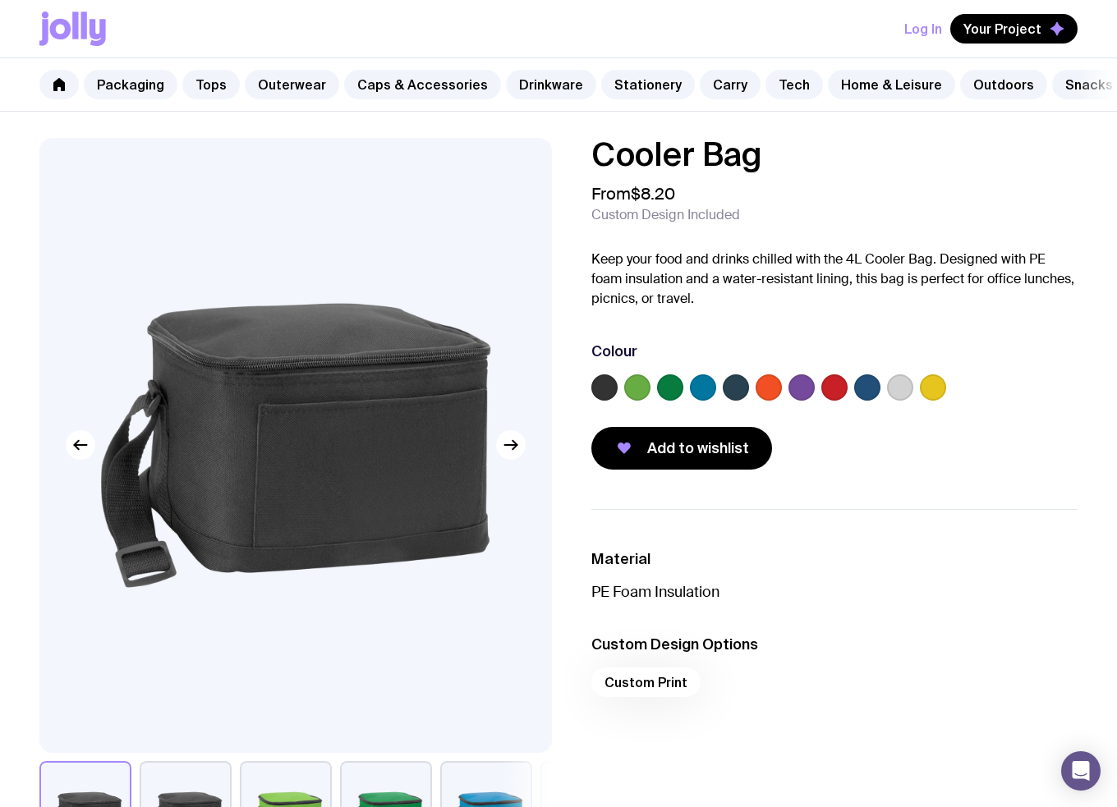
click at [870, 553] on ul "Material PE Foam Insulation Custom Design Options Custom Print" at bounding box center [834, 627] width 486 height 237
click at [711, 90] on link "Carry" at bounding box center [730, 85] width 61 height 30
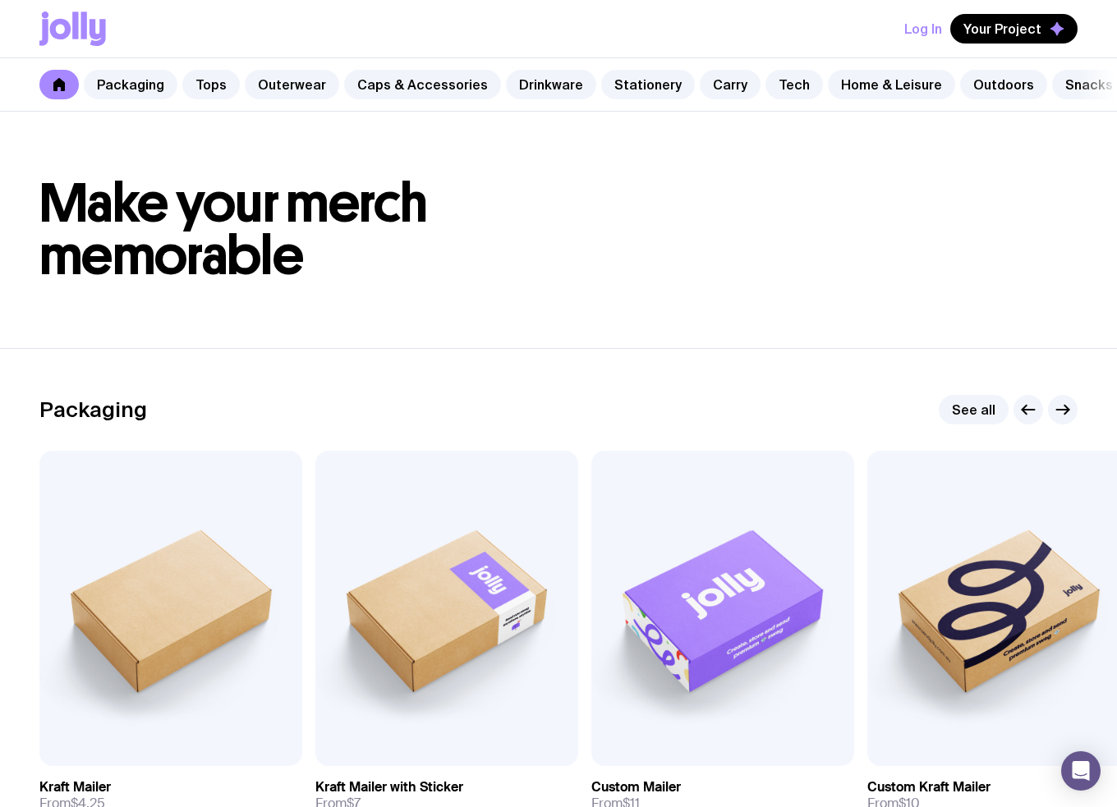
scroll to position [0, 13]
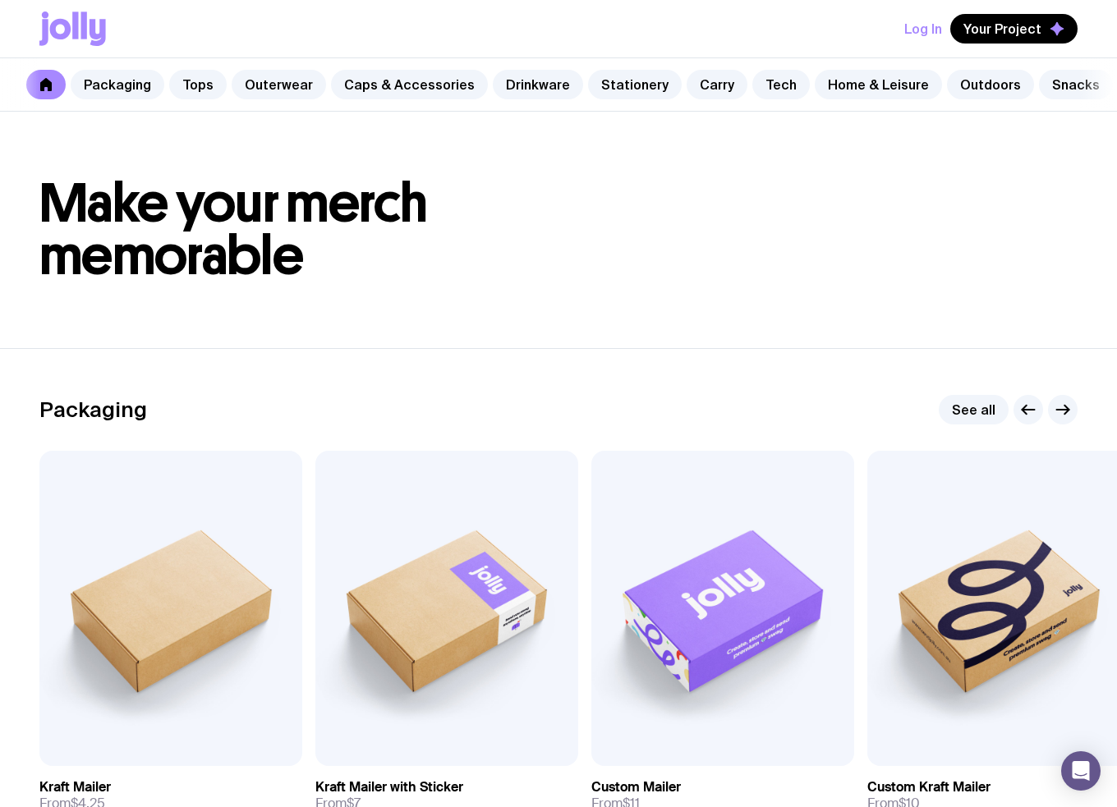
click at [950, 209] on h1 "Make your merch memorable" at bounding box center [558, 229] width 1038 height 105
click at [960, 87] on link "Outdoors" at bounding box center [990, 85] width 87 height 30
